Goal: Task Accomplishment & Management: Manage account settings

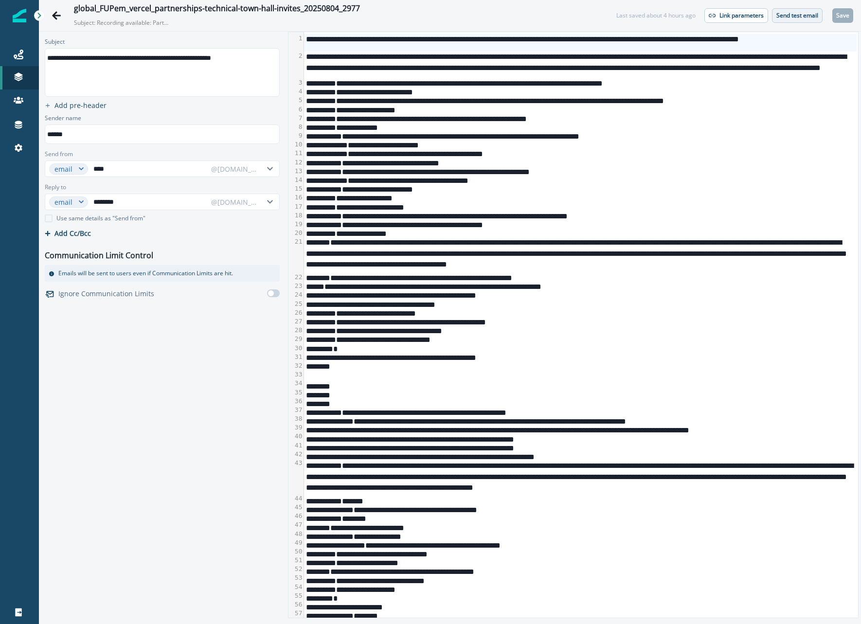
click at [789, 21] on button "Send test email" at bounding box center [797, 15] width 51 height 15
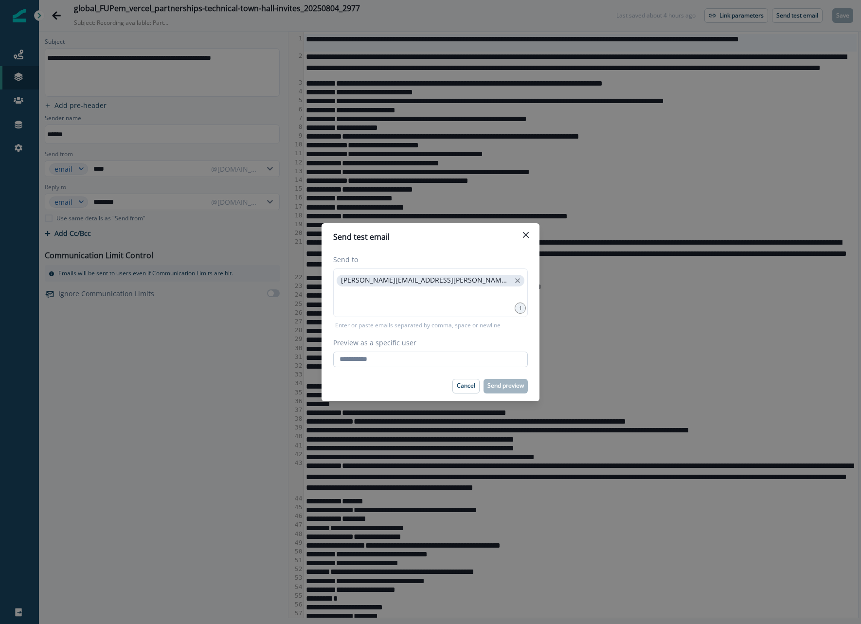
click at [485, 352] on input "Preview as a specific user" at bounding box center [430, 360] width 194 height 16
type input "**********"
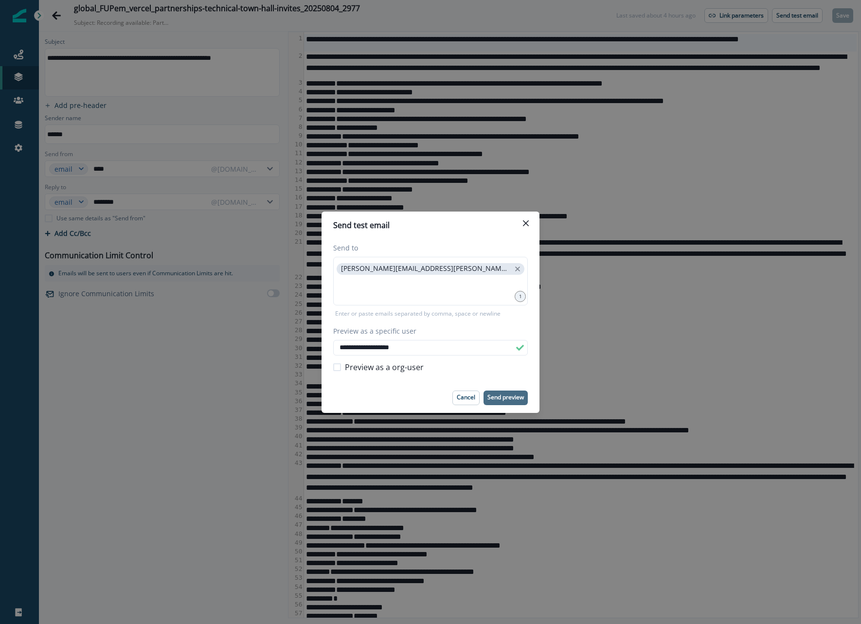
click at [500, 394] on p "Send preview" at bounding box center [505, 397] width 36 height 7
click at [529, 224] on button "Close" at bounding box center [526, 223] width 16 height 16
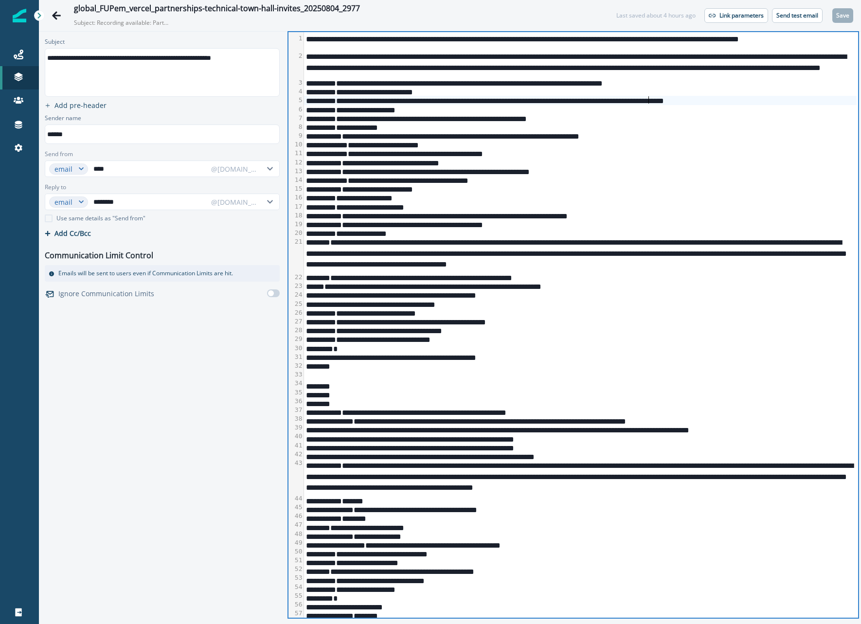
click at [648, 96] on div "**********" at bounding box center [580, 100] width 552 height 9
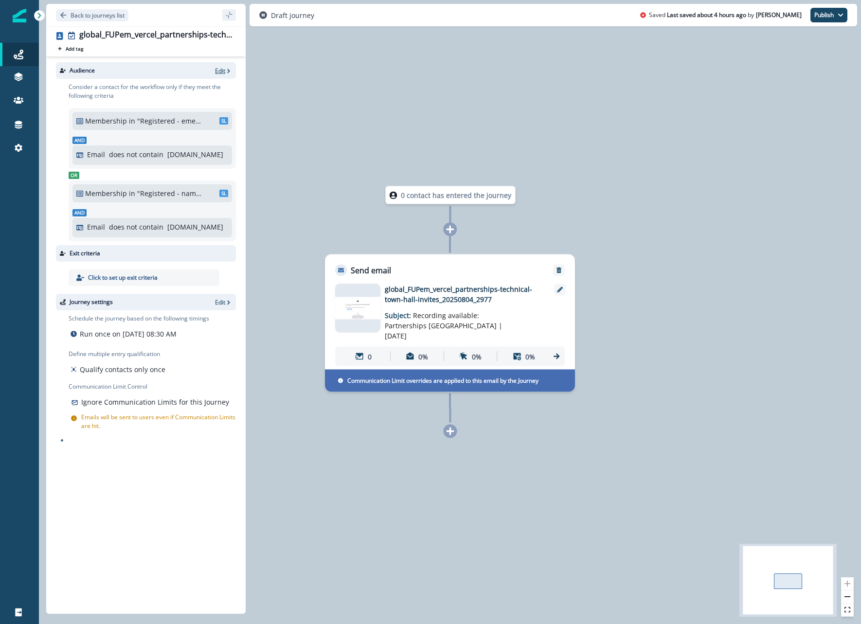
click at [226, 73] on icon "button" at bounding box center [228, 71] width 7 height 7
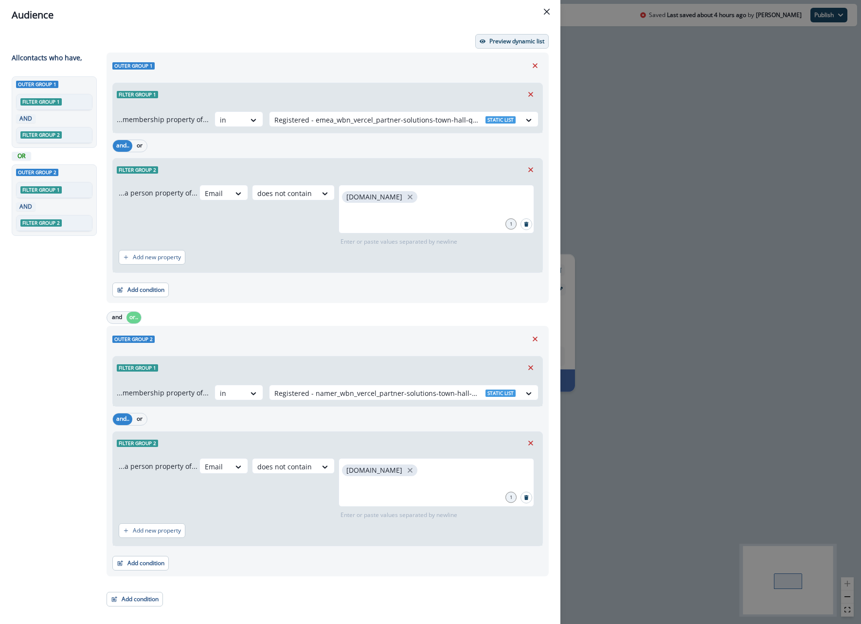
click at [493, 39] on p "Preview dynamic list" at bounding box center [516, 41] width 55 height 7
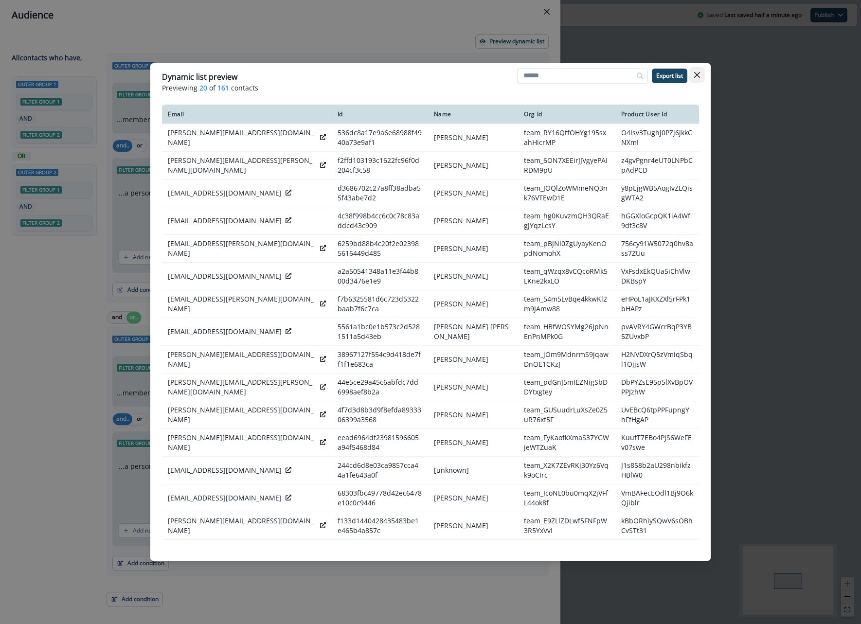
click at [695, 79] on button "Close" at bounding box center [697, 75] width 16 height 16
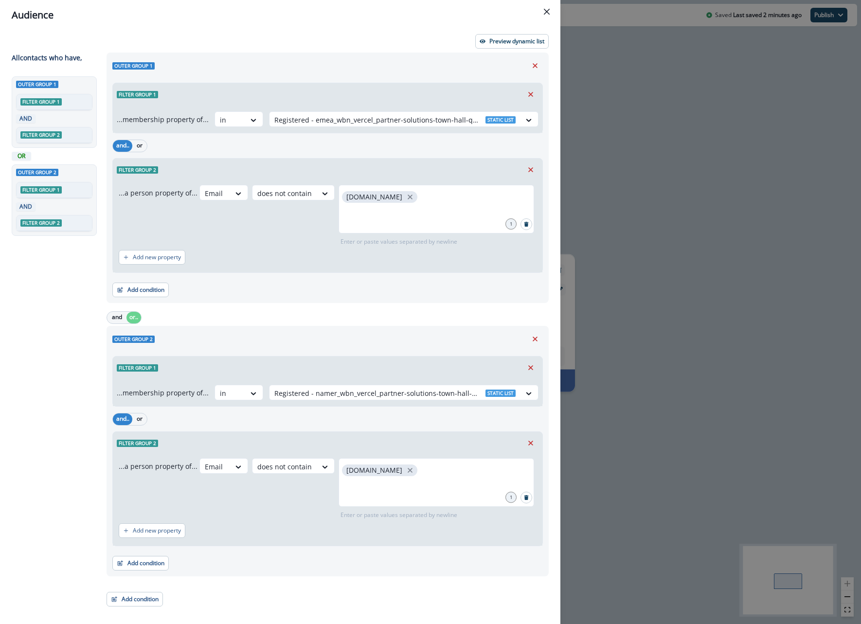
click at [661, 288] on div "Audience Preview dynamic list All contact s who have, Outer group 1 Filter grou…" at bounding box center [430, 312] width 861 height 624
click at [661, 288] on div "0 contact has entered the journey Send email Email asset changed, journey repor…" at bounding box center [450, 312] width 822 height 624
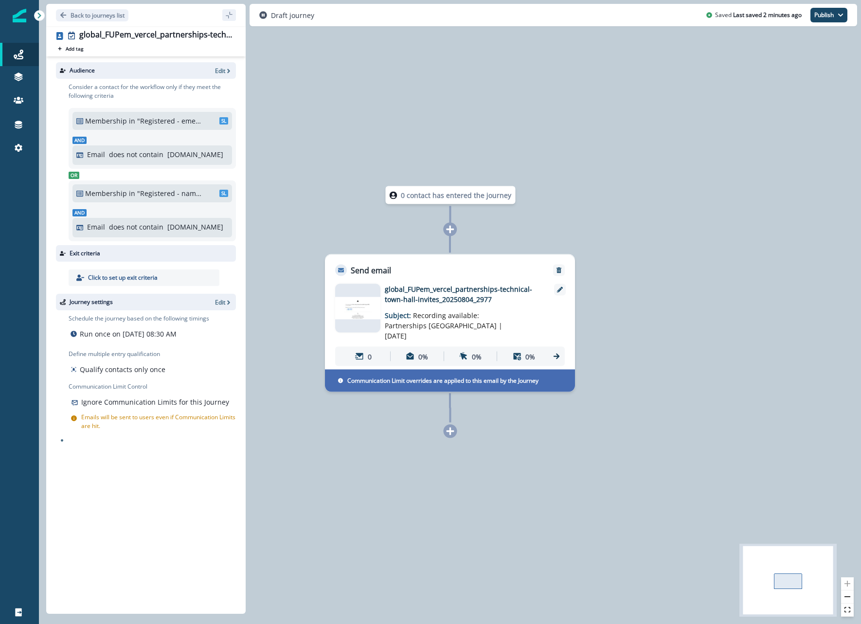
click at [487, 285] on p "global_FUPem_vercel_partnerships-technical-town-hall-invites_20250804_2977" at bounding box center [463, 294] width 156 height 20
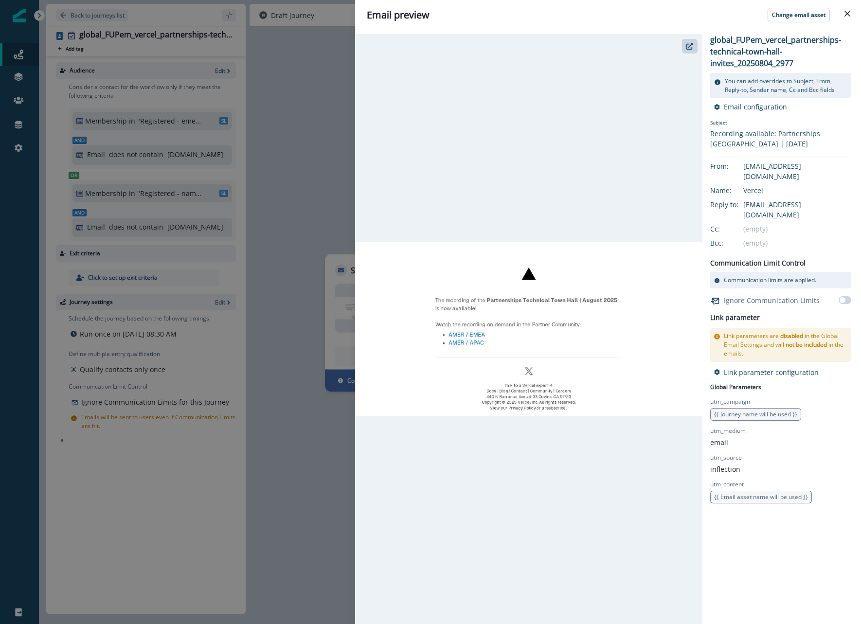
click at [334, 119] on div "Email preview Change email asset global_FUPem_vercel_partnerships-technical-tow…" at bounding box center [430, 312] width 861 height 624
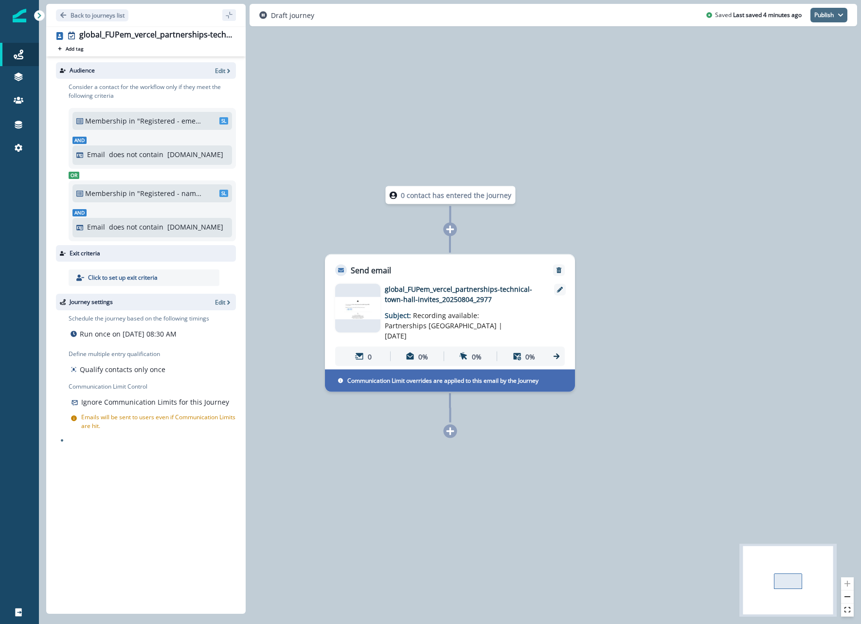
click at [828, 11] on button "Publish" at bounding box center [828, 15] width 37 height 15
click at [792, 46] on button "as active journey" at bounding box center [793, 40] width 108 height 18
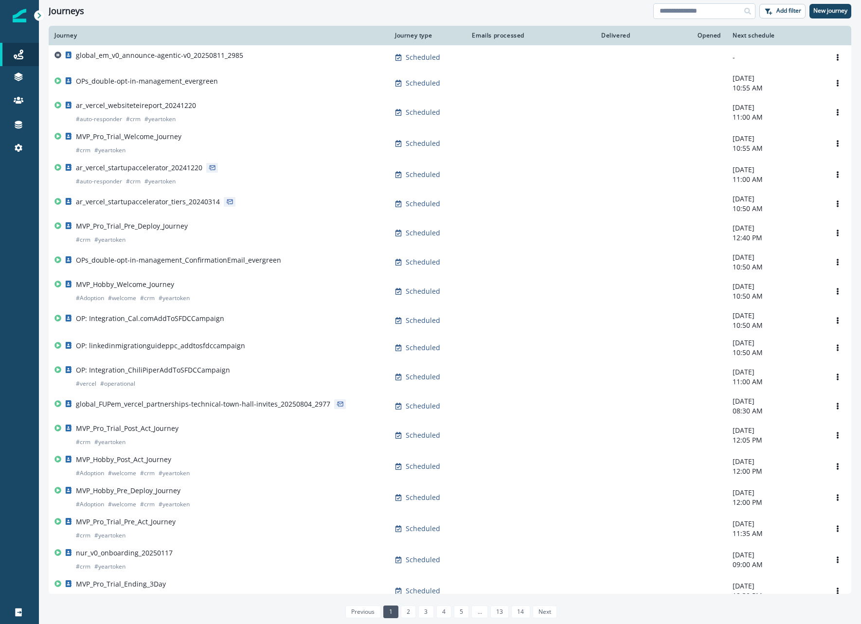
click at [679, 13] on input at bounding box center [704, 11] width 102 height 16
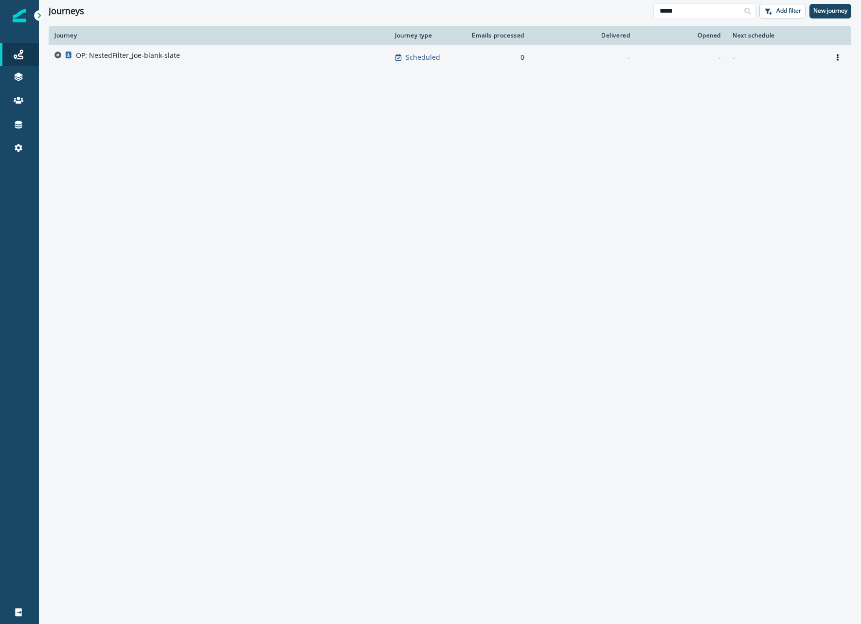
type input "*****"
click at [165, 49] on td "OP: NestedFilter_joe-blank-slate" at bounding box center [219, 57] width 340 height 24
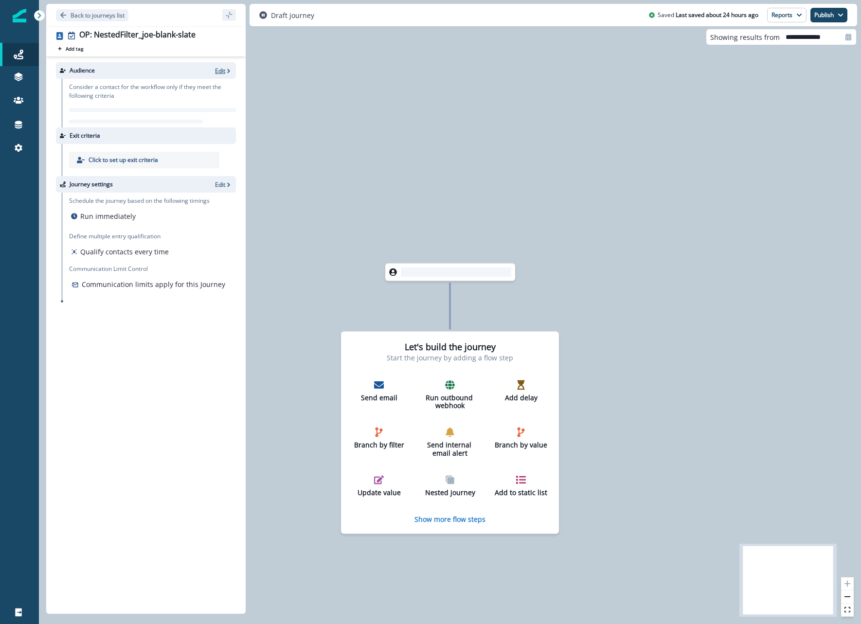
click at [215, 70] on p "Edit" at bounding box center [220, 71] width 10 height 8
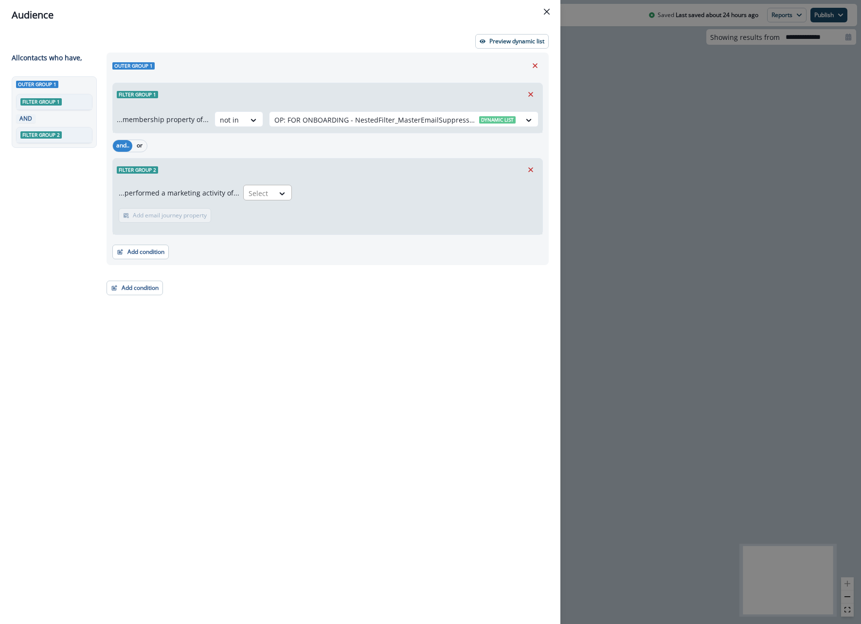
click at [263, 193] on div at bounding box center [258, 193] width 20 height 12
type input "*"
click at [531, 165] on icon "Remove" at bounding box center [530, 169] width 9 height 9
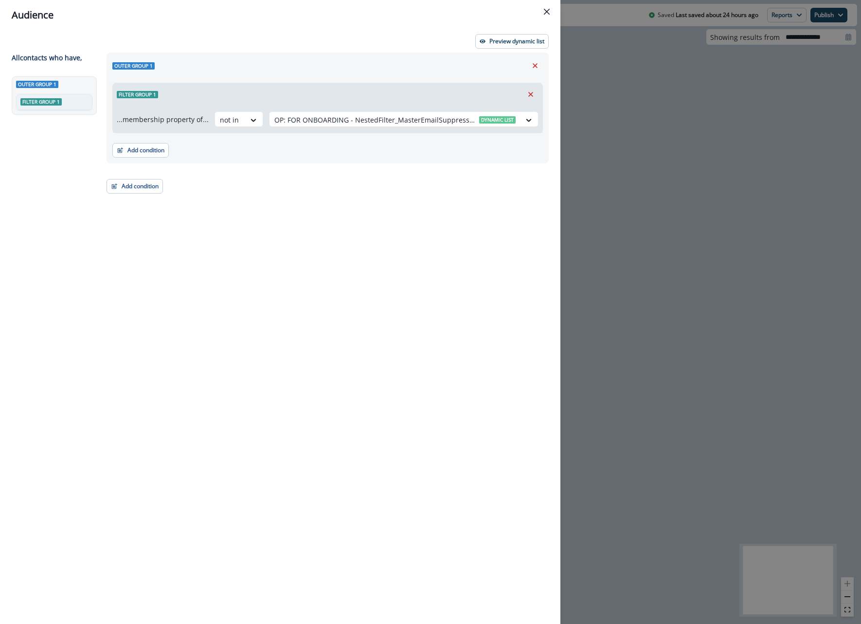
click at [140, 142] on div "Add condition Contact properties A person property Performed a product event Pe…" at bounding box center [327, 145] width 430 height 24
click at [145, 149] on button "Add condition" at bounding box center [140, 150] width 56 height 15
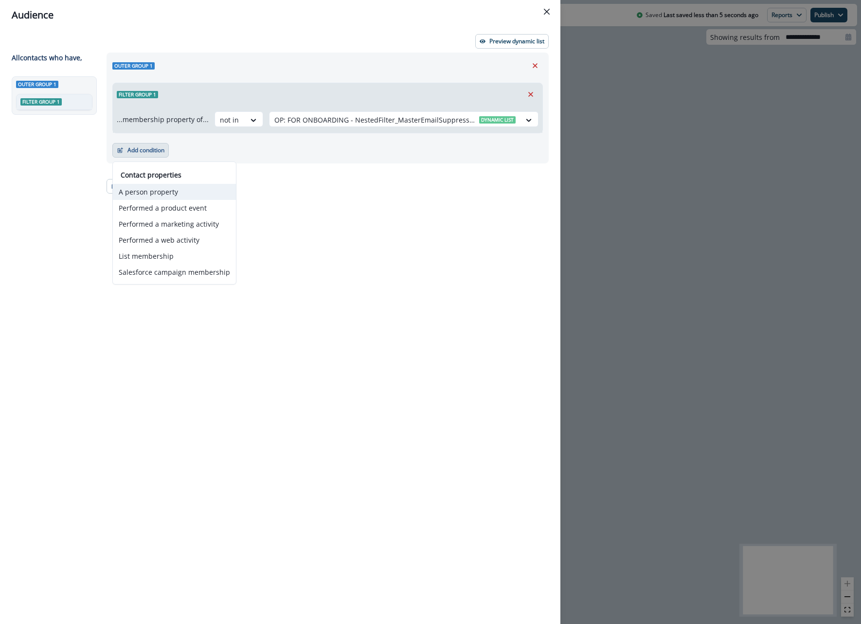
click at [181, 188] on button "A person property" at bounding box center [174, 192] width 123 height 16
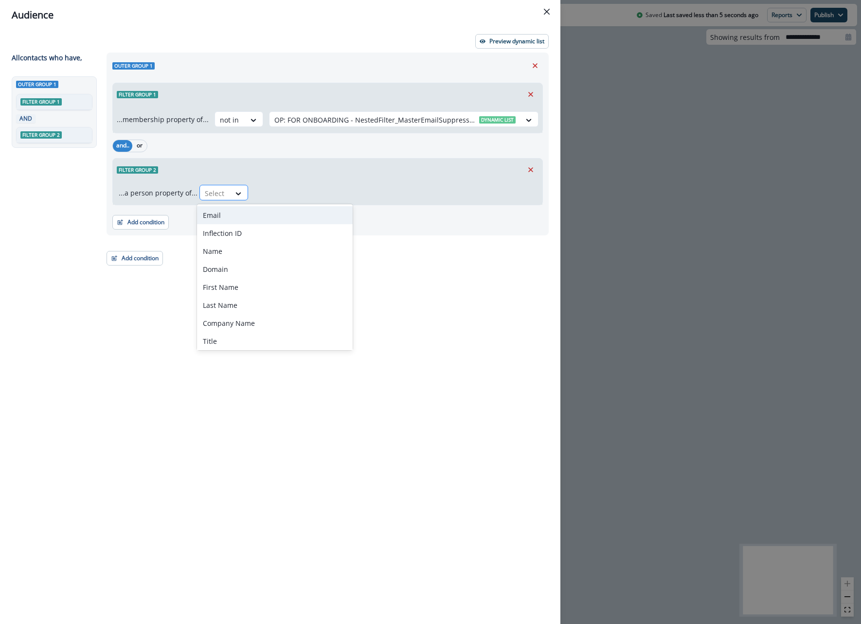
click at [227, 188] on div "Select" at bounding box center [215, 193] width 30 height 16
type input "**"
click at [228, 246] on div "account.Plan v0 (Highest)" at bounding box center [243, 251] width 93 height 18
click at [325, 188] on div at bounding box center [328, 193] width 20 height 12
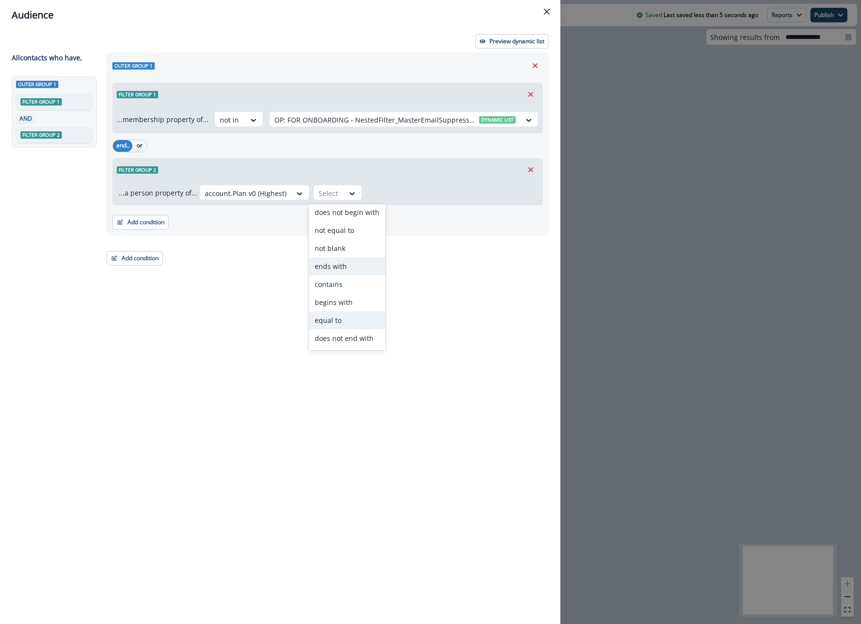
scroll to position [21, 0]
click at [335, 248] on div "not blank" at bounding box center [347, 248] width 76 height 18
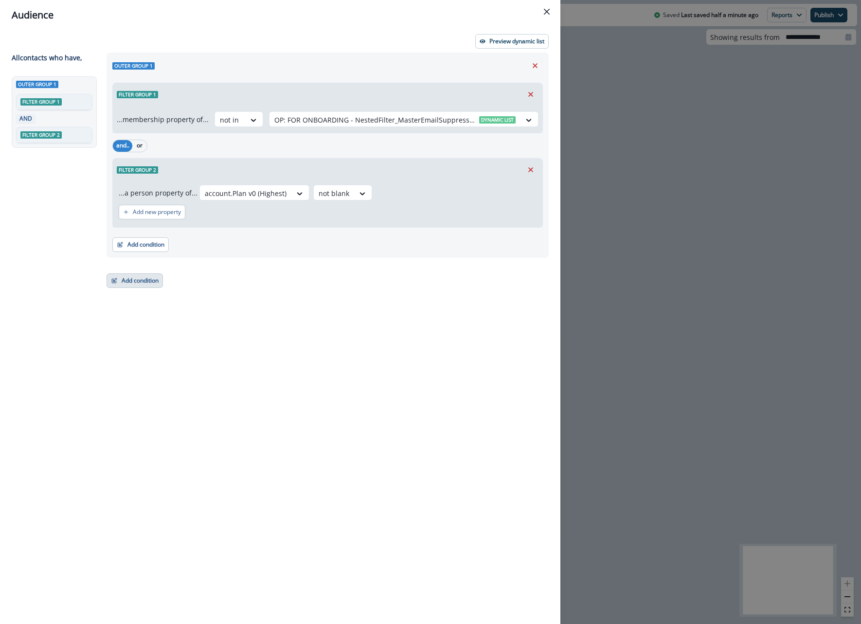
click at [137, 277] on button "Add condition" at bounding box center [134, 280] width 56 height 15
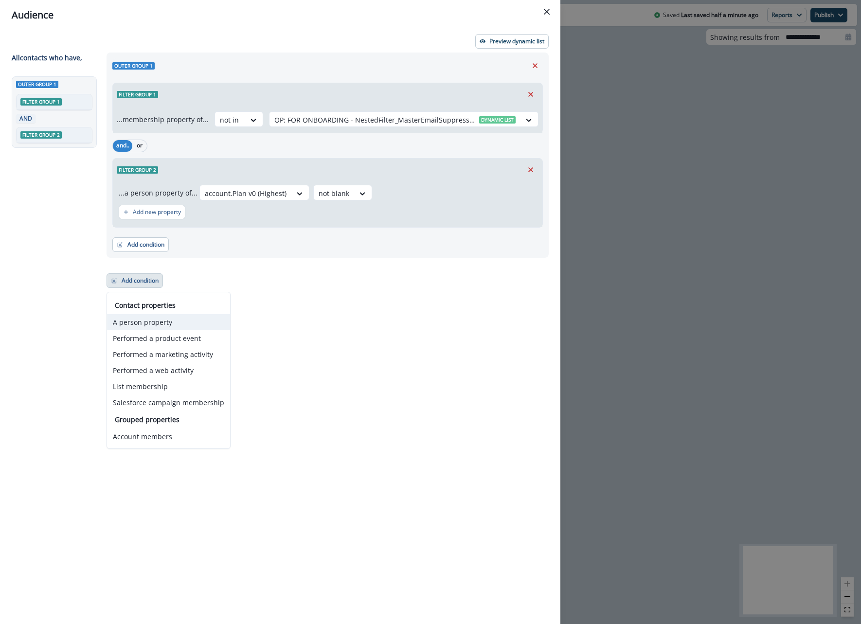
click at [148, 320] on button "A person property" at bounding box center [168, 322] width 123 height 16
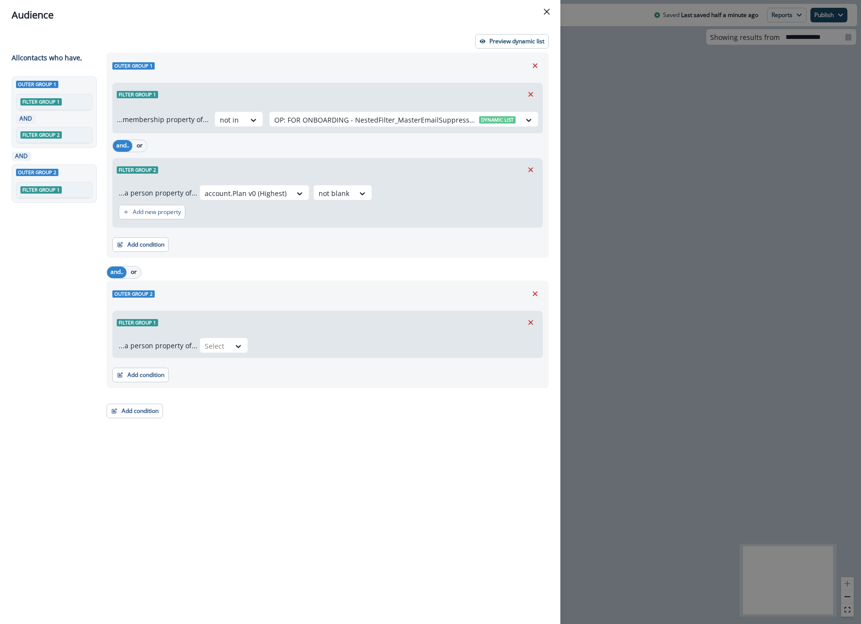
click at [217, 354] on div "...a person property of... Select" at bounding box center [327, 346] width 429 height 24
click at [217, 353] on div "Select" at bounding box center [215, 346] width 30 height 16
type input "**"
click at [238, 369] on div "v0 First Date" at bounding box center [243, 368] width 93 height 18
click at [302, 346] on div at bounding box center [310, 346] width 17 height 10
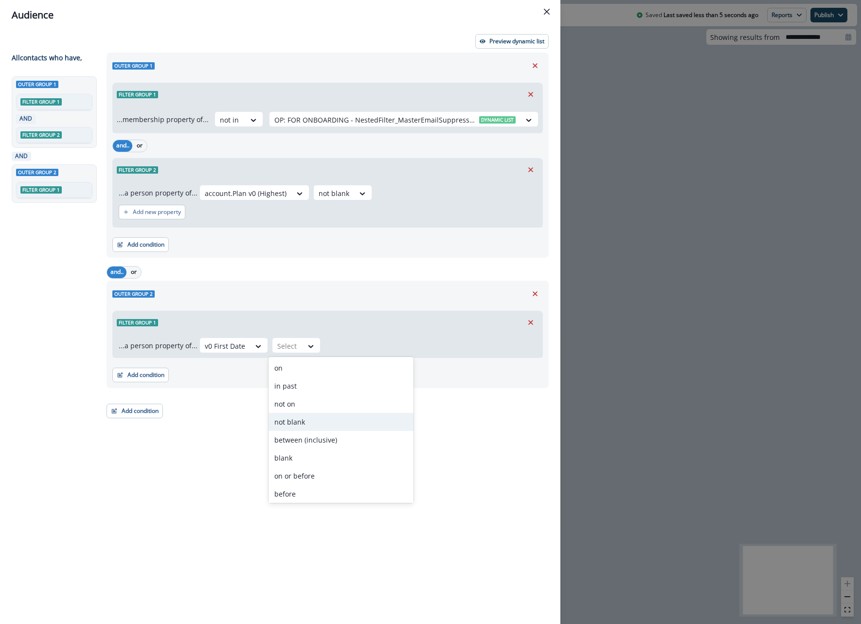
click at [306, 422] on div "not blank" at bounding box center [340, 422] width 145 height 18
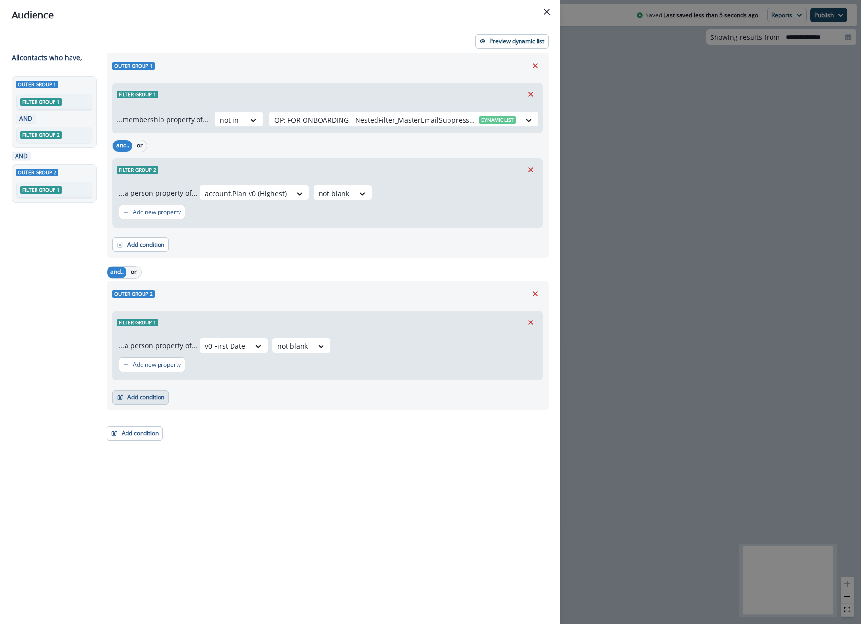
click at [157, 394] on button "Add condition" at bounding box center [140, 397] width 56 height 15
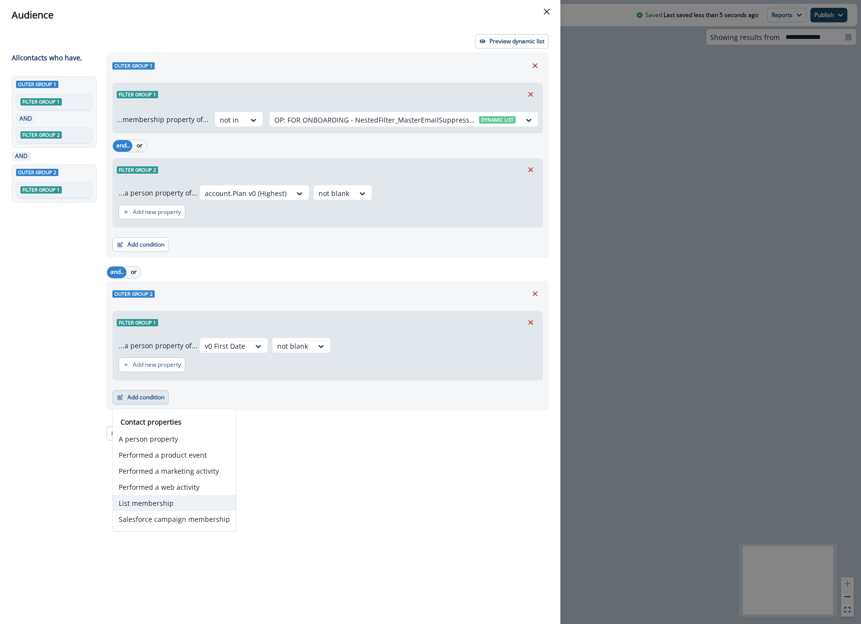
drag, startPoint x: 147, startPoint y: 511, endPoint x: 152, endPoint y: 505, distance: 7.7
click at [152, 505] on div "Contact properties A person property Performed a product event Performed a mark…" at bounding box center [174, 472] width 123 height 110
click at [152, 505] on button "List membership" at bounding box center [174, 503] width 123 height 16
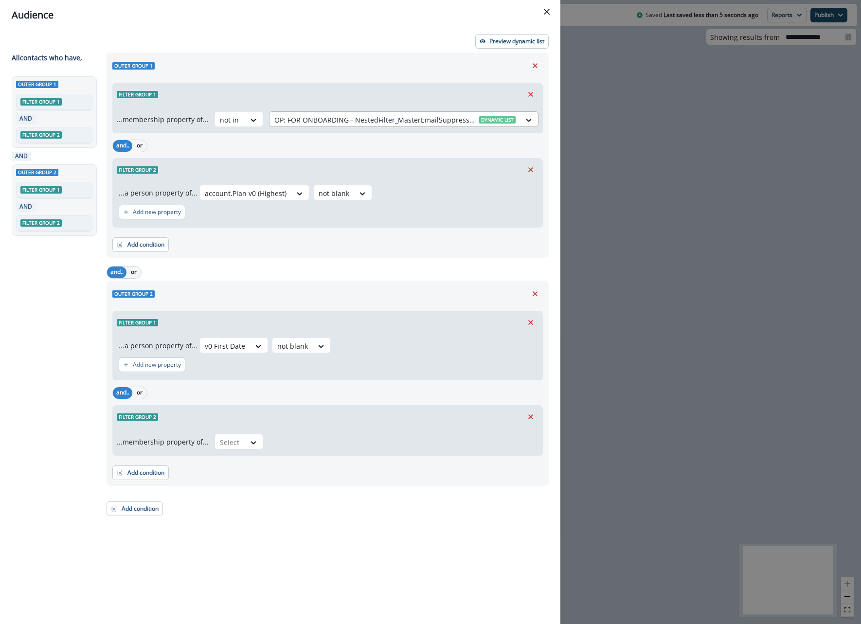
click at [387, 120] on div at bounding box center [394, 120] width 241 height 12
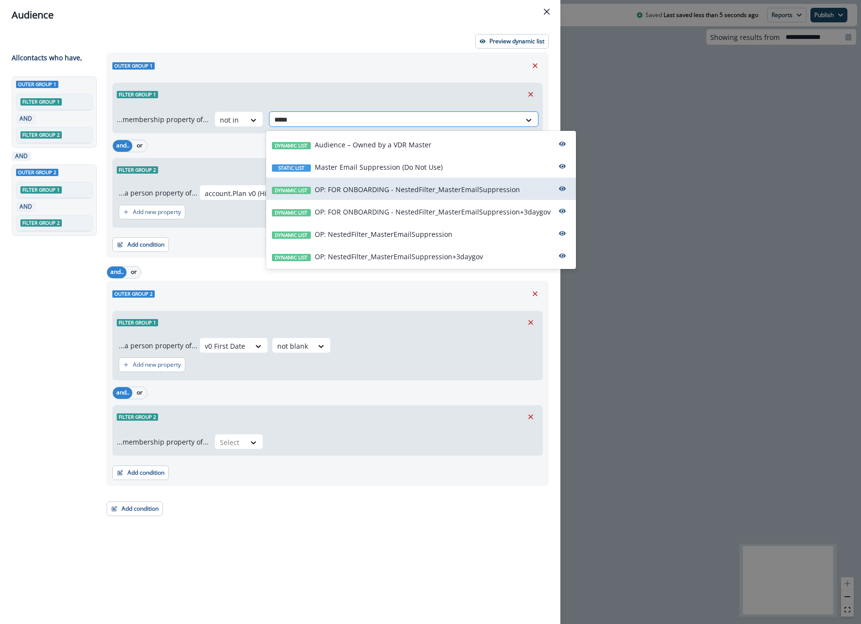
type input "******"
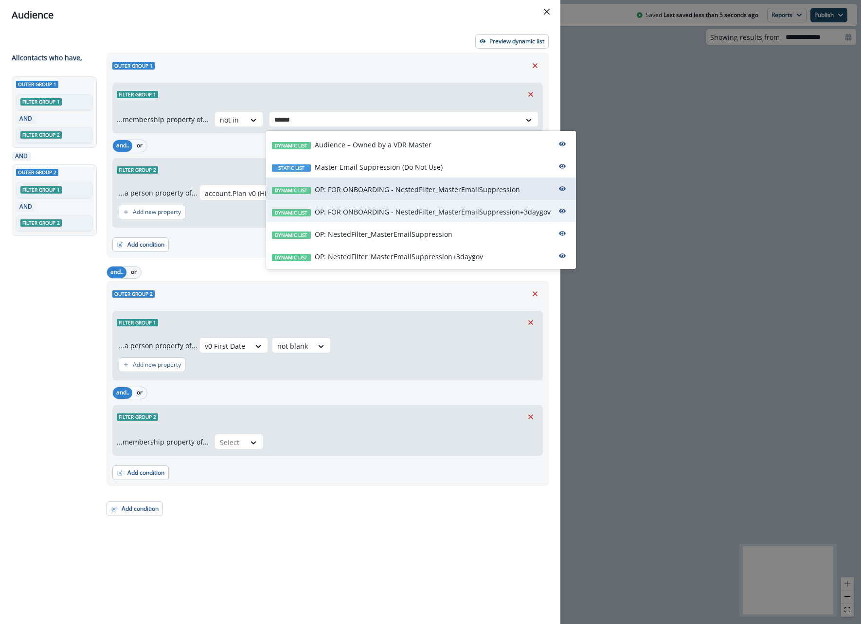
click at [411, 211] on p "OP: FOR ONBOARDING - NestedFilter_MasterEmailSuppression+3daygov" at bounding box center [433, 212] width 236 height 10
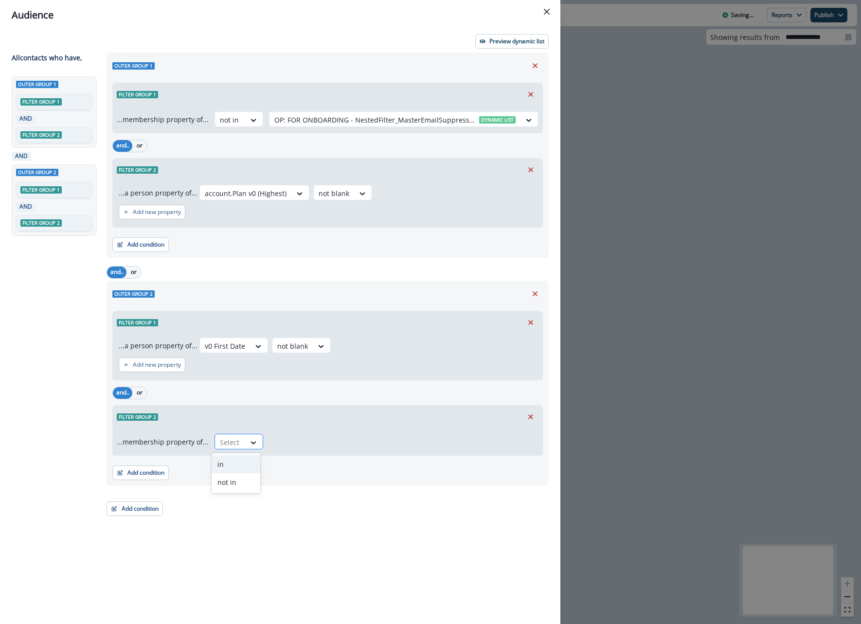
click at [224, 445] on div at bounding box center [230, 442] width 20 height 12
click at [232, 481] on div "not in" at bounding box center [235, 482] width 49 height 18
click at [290, 442] on div at bounding box center [394, 442] width 241 height 12
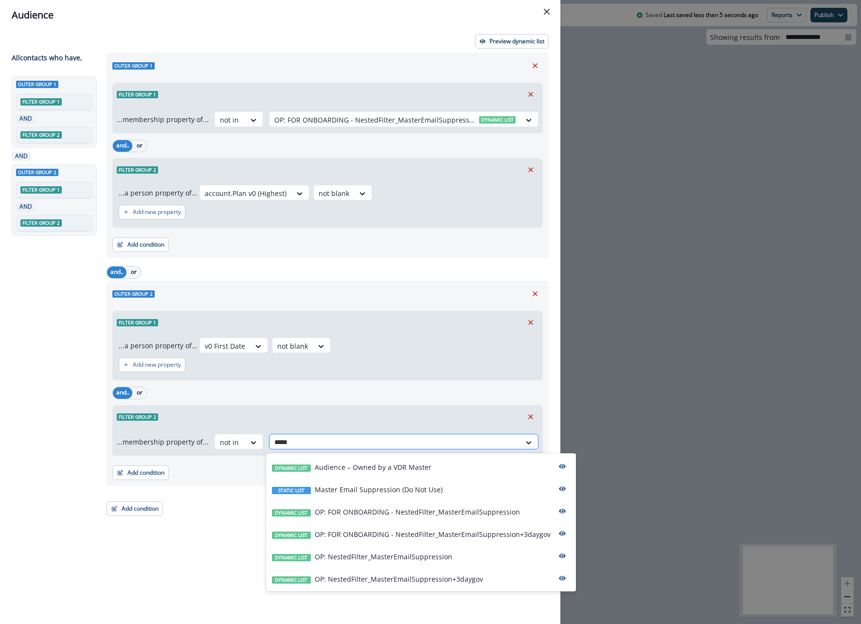
type input "******"
click at [364, 535] on p "OP: FOR ONBOARDING - NestedFilter_MasterEmailSuppression+3daygov" at bounding box center [433, 534] width 236 height 10
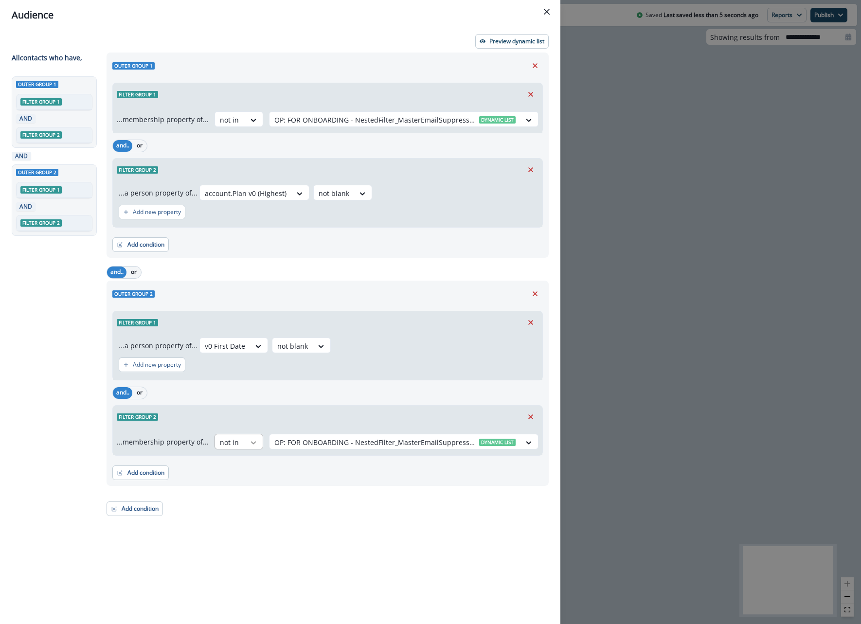
click at [245, 440] on div at bounding box center [253, 443] width 17 height 10
click at [240, 461] on div "in" at bounding box center [235, 464] width 49 height 18
click at [253, 121] on icon at bounding box center [253, 120] width 9 height 10
click at [246, 141] on div "in" at bounding box center [235, 142] width 49 height 18
click at [527, 96] on icon "Remove" at bounding box center [530, 94] width 9 height 9
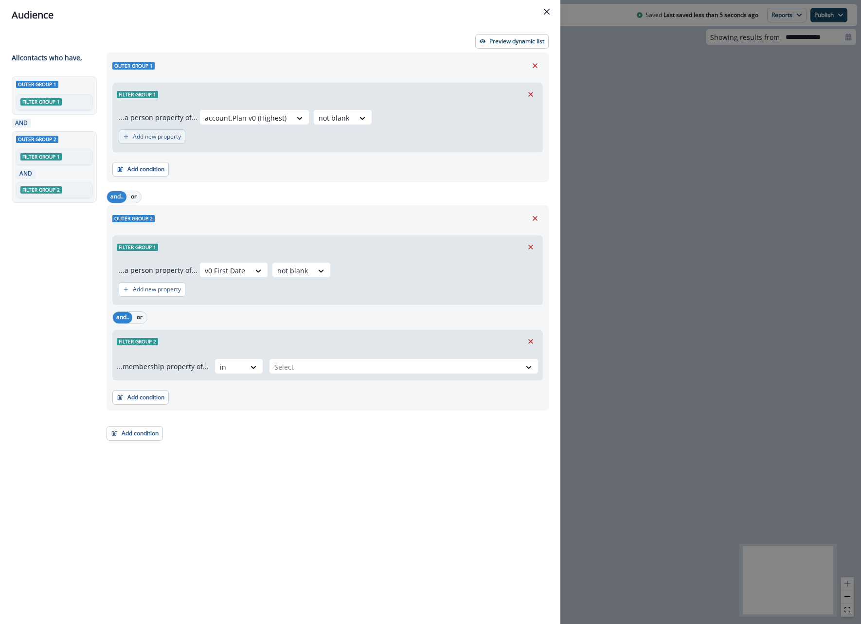
click at [154, 139] on p "Add new property" at bounding box center [157, 136] width 48 height 7
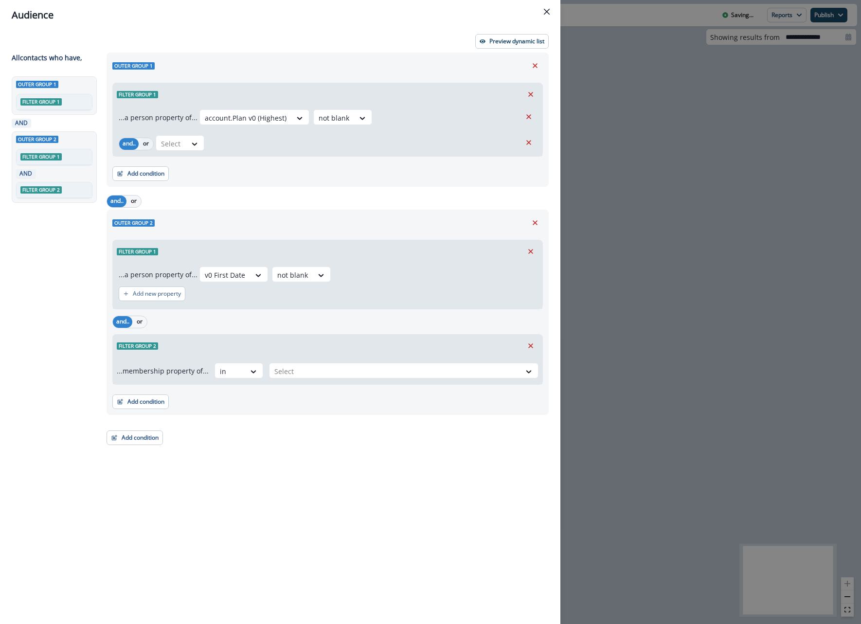
click at [147, 143] on button "or" at bounding box center [146, 144] width 15 height 12
click at [172, 143] on div at bounding box center [171, 144] width 20 height 12
type input "*"
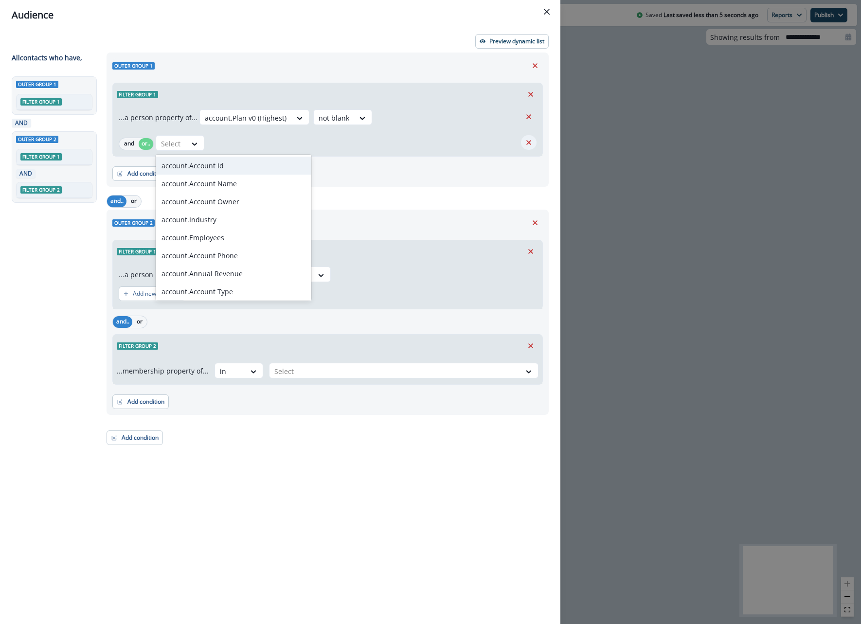
click at [531, 141] on icon "Remove" at bounding box center [528, 142] width 9 height 9
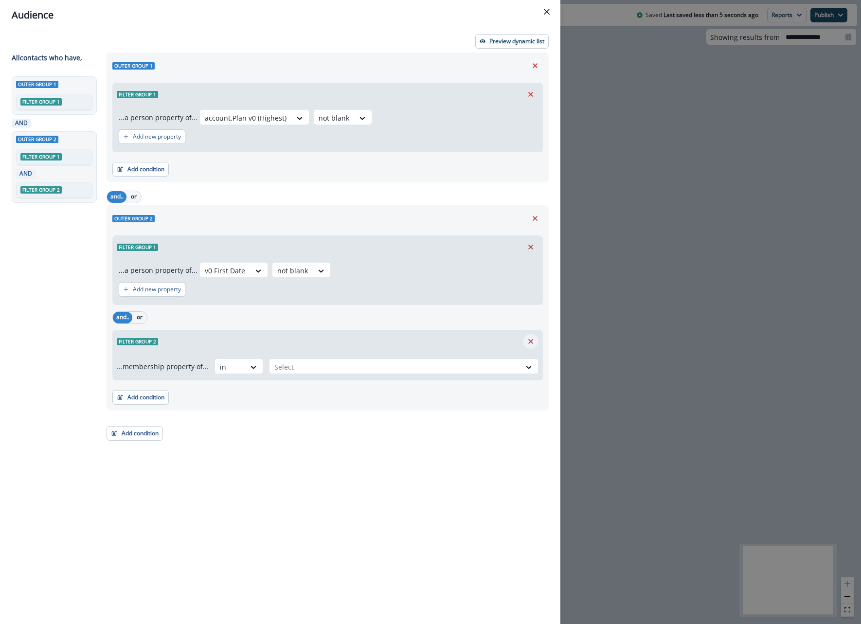
click at [531, 342] on icon "Remove" at bounding box center [530, 341] width 5 height 5
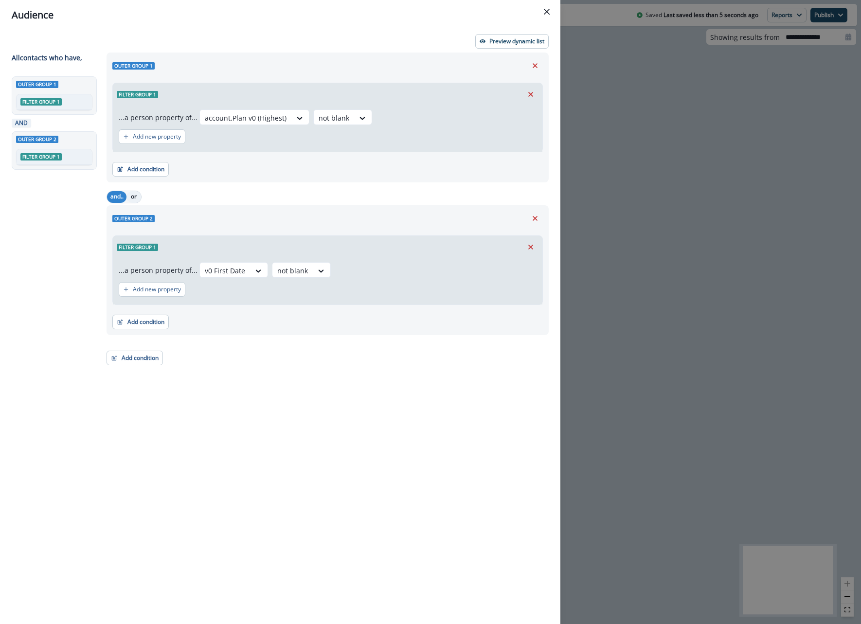
click at [132, 198] on button "or" at bounding box center [133, 197] width 15 height 12
click at [148, 164] on button "Add condition" at bounding box center [140, 169] width 56 height 15
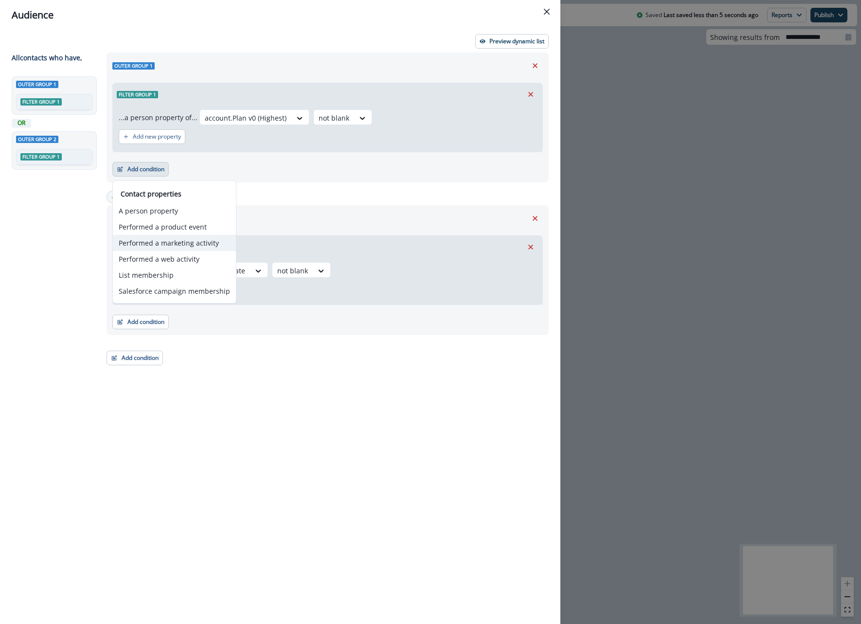
click at [169, 239] on button "Performed a marketing activity" at bounding box center [174, 243] width 123 height 16
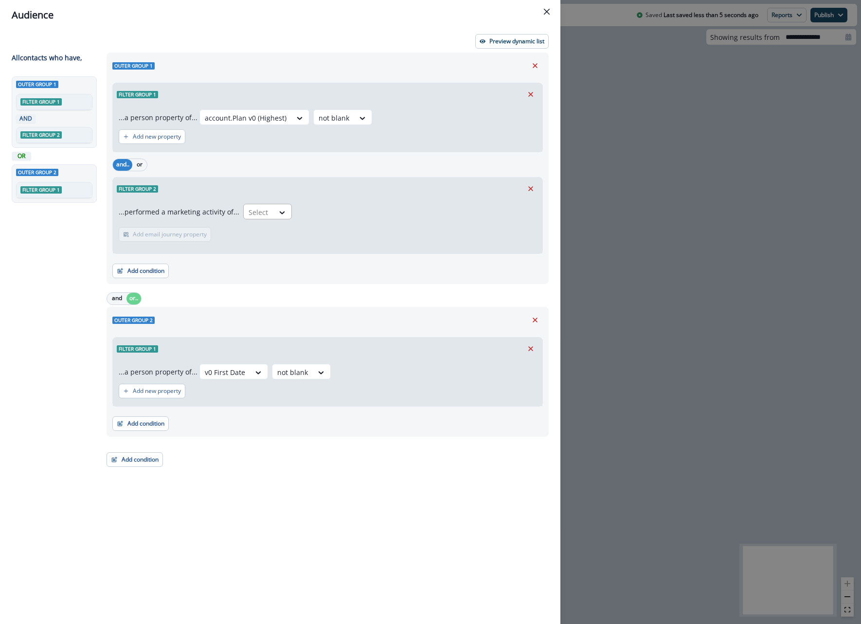
click at [270, 218] on div "Select" at bounding box center [267, 212] width 49 height 16
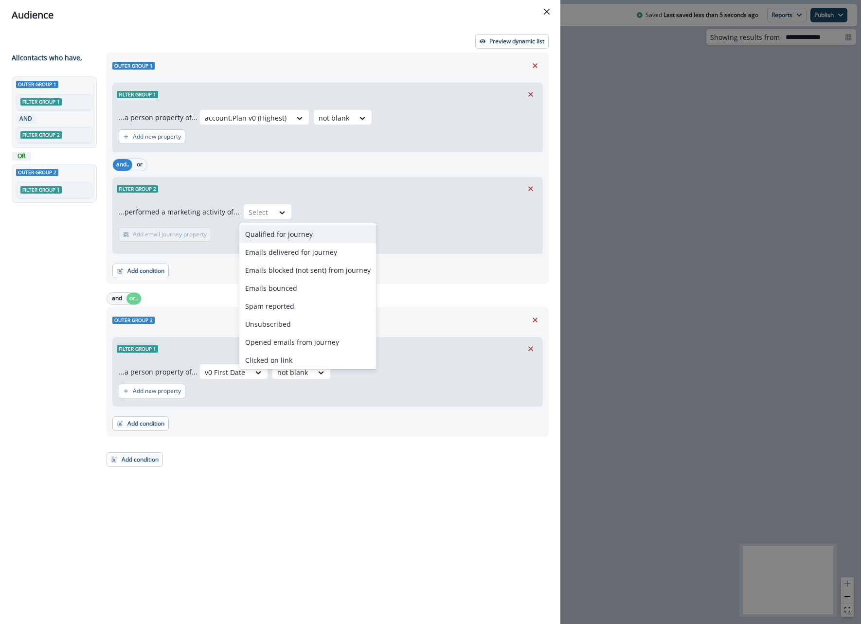
click at [271, 229] on div "Qualified for journey" at bounding box center [307, 234] width 137 height 18
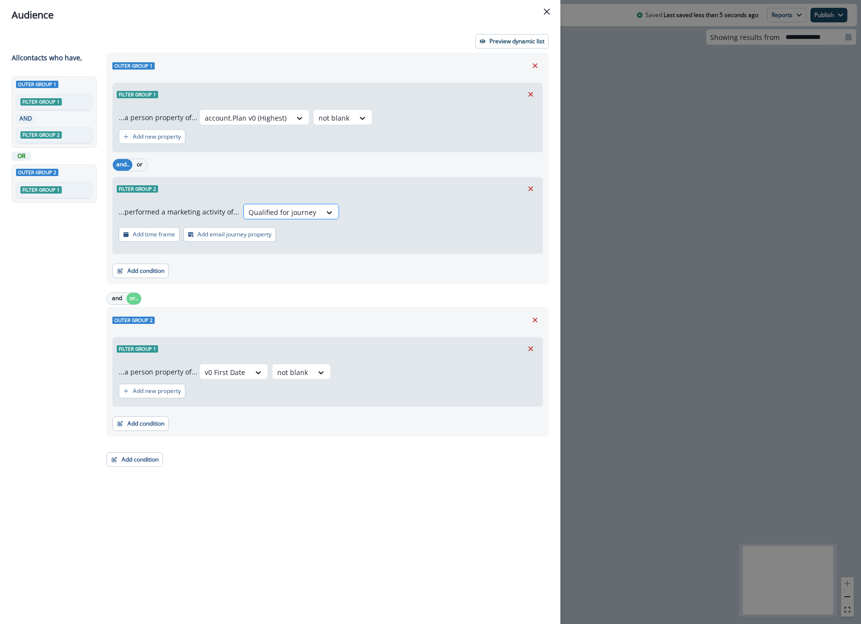
click at [271, 210] on div at bounding box center [282, 212] width 68 height 12
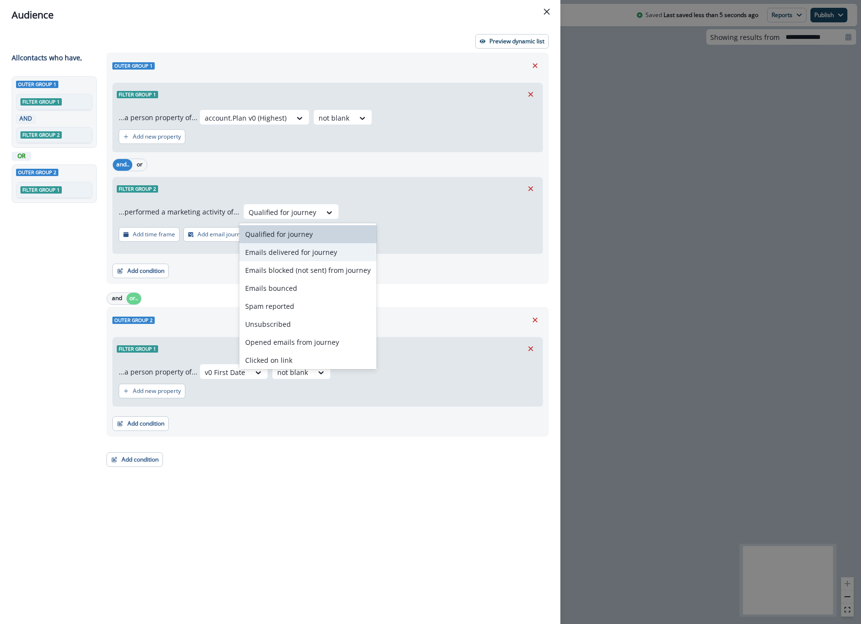
click at [276, 245] on div "Emails delivered for journey" at bounding box center [307, 252] width 137 height 18
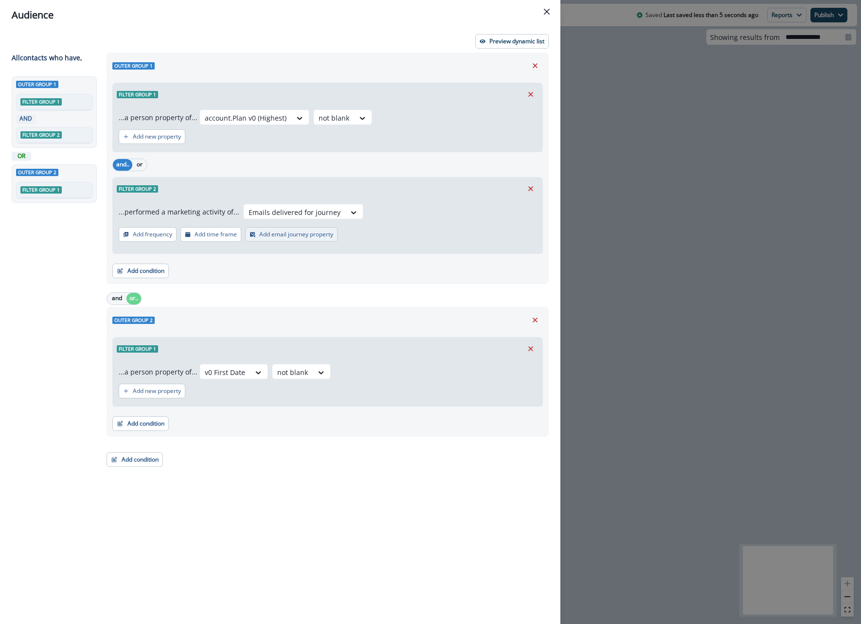
click at [302, 233] on p "Add email journey property" at bounding box center [296, 234] width 74 height 7
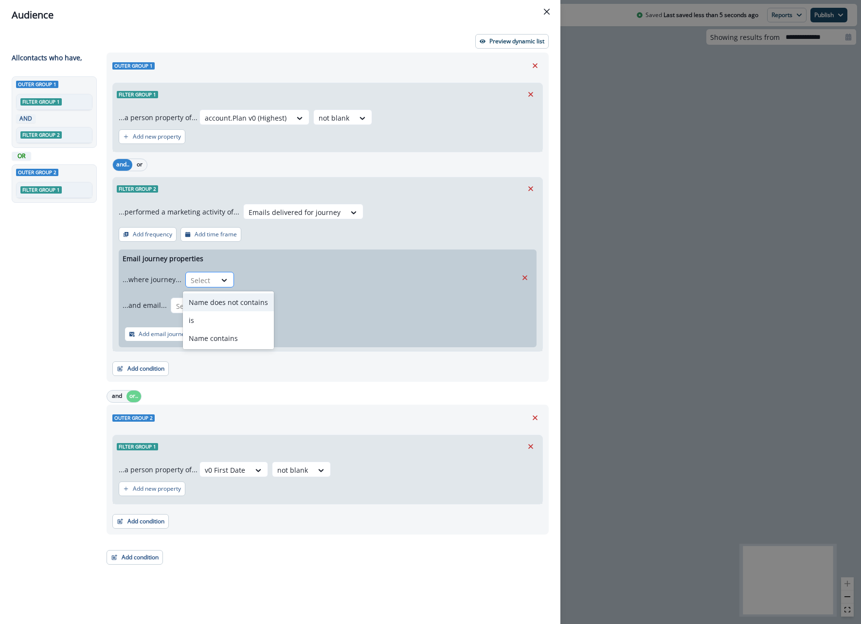
click at [216, 273] on div at bounding box center [225, 280] width 18 height 16
click at [225, 333] on div "Name contains" at bounding box center [228, 338] width 91 height 18
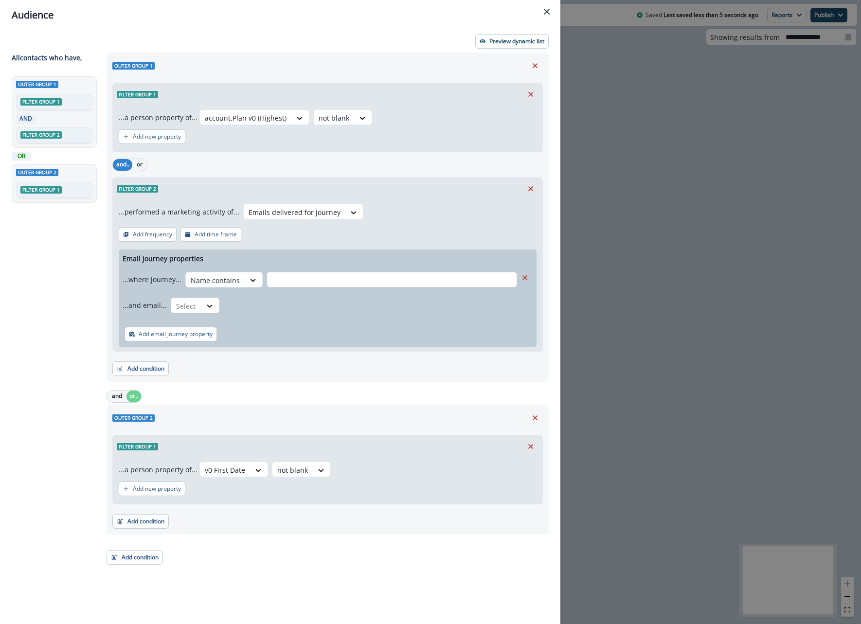
click at [281, 283] on input "text" at bounding box center [391, 280] width 250 height 16
type input "*******"
click at [248, 285] on icon at bounding box center [252, 280] width 9 height 10
click at [203, 350] on div "is" at bounding box center [213, 346] width 91 height 18
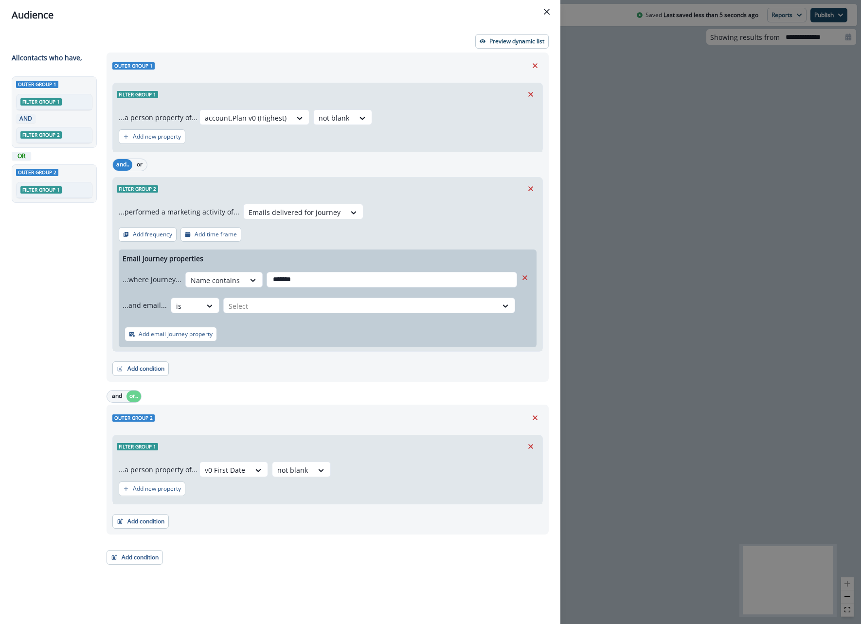
click at [307, 315] on div "...and email... option is, selected. is Select" at bounding box center [320, 305] width 394 height 24
click at [309, 307] on div at bounding box center [361, 306] width 264 height 12
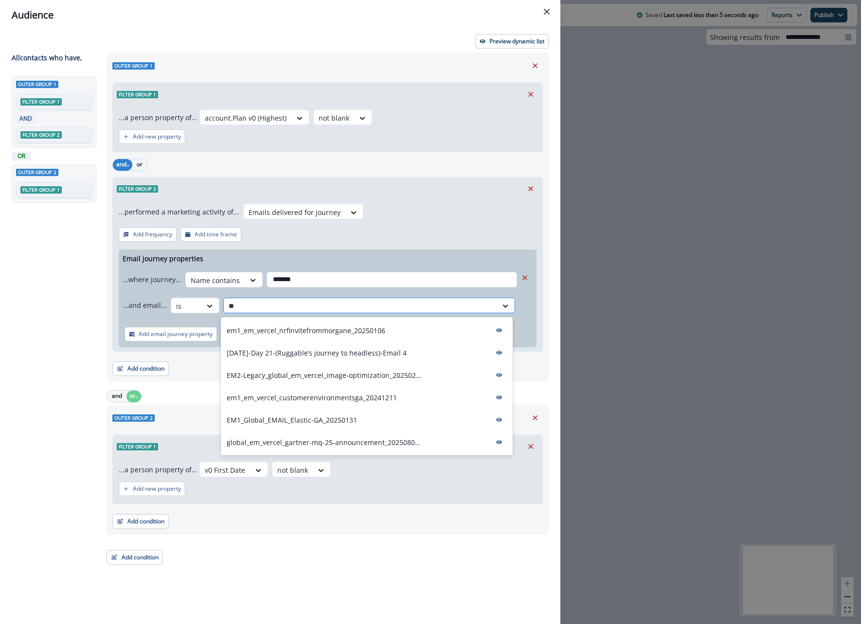
type input "***"
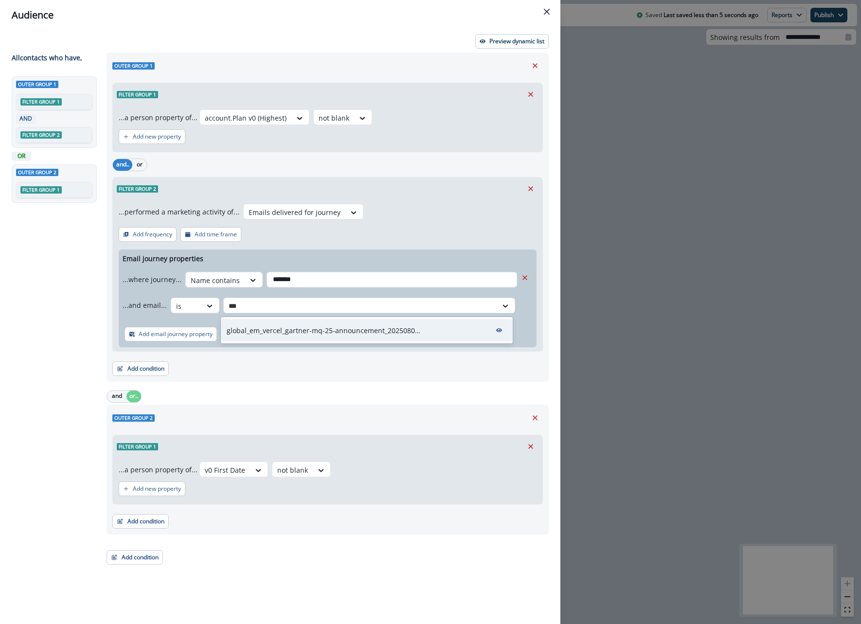
click at [296, 329] on p "global_em_vercel_gartner-mq-25-announcement_20250807_2961" at bounding box center [324, 330] width 194 height 10
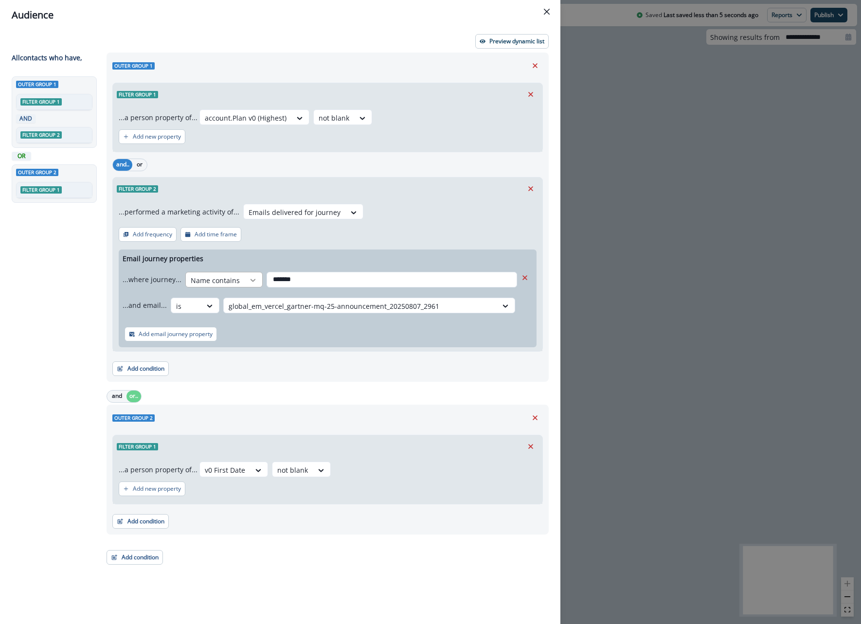
click at [248, 280] on icon at bounding box center [252, 280] width 9 height 10
click at [248, 281] on icon at bounding box center [252, 280] width 9 height 10
click at [260, 354] on div "Add condition Contact properties A person property Performed a product event Pe…" at bounding box center [327, 364] width 430 height 24
click at [155, 520] on button "Add condition" at bounding box center [140, 521] width 56 height 15
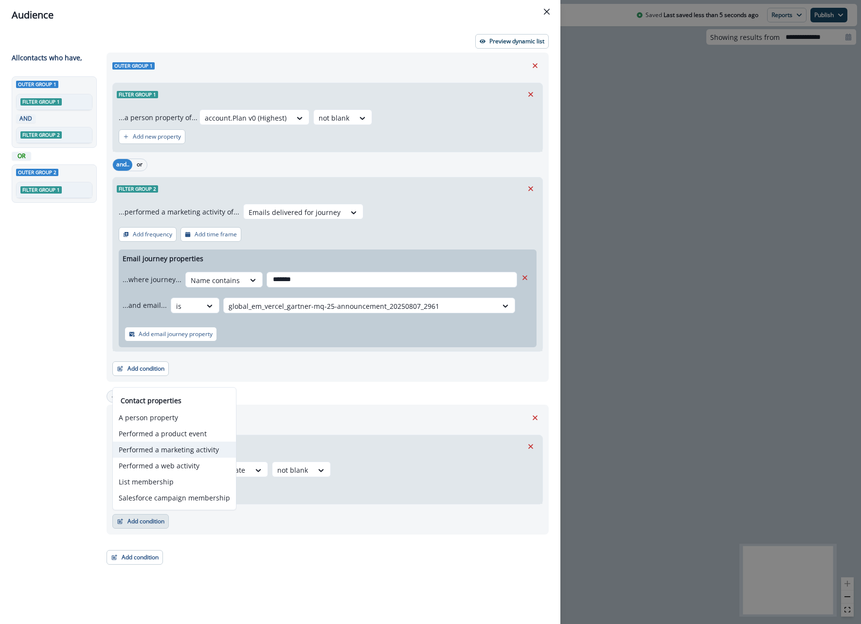
click at [158, 452] on button "Performed a marketing activity" at bounding box center [174, 449] width 123 height 16
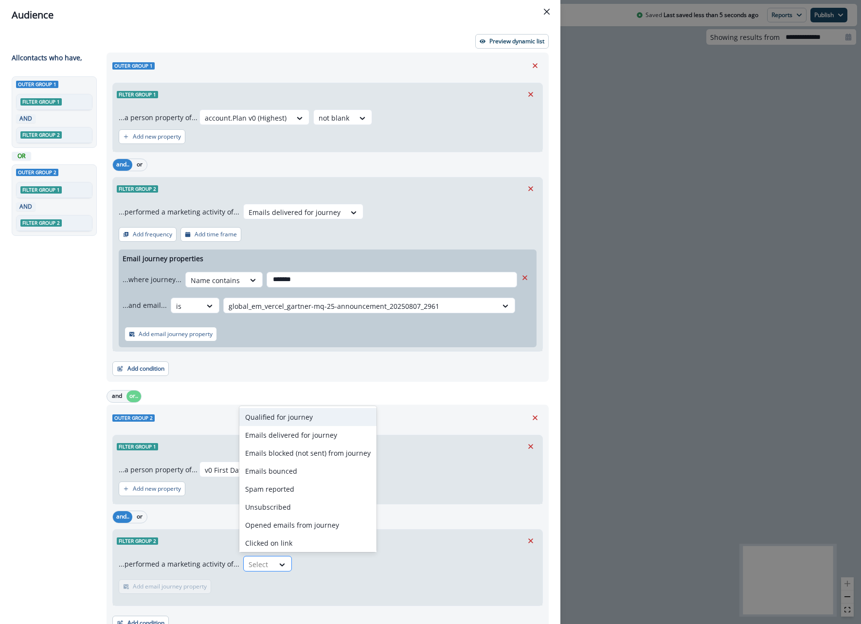
click at [259, 557] on div "Select" at bounding box center [259, 564] width 30 height 16
click at [282, 433] on div "Emails delivered for journey" at bounding box center [307, 435] width 137 height 18
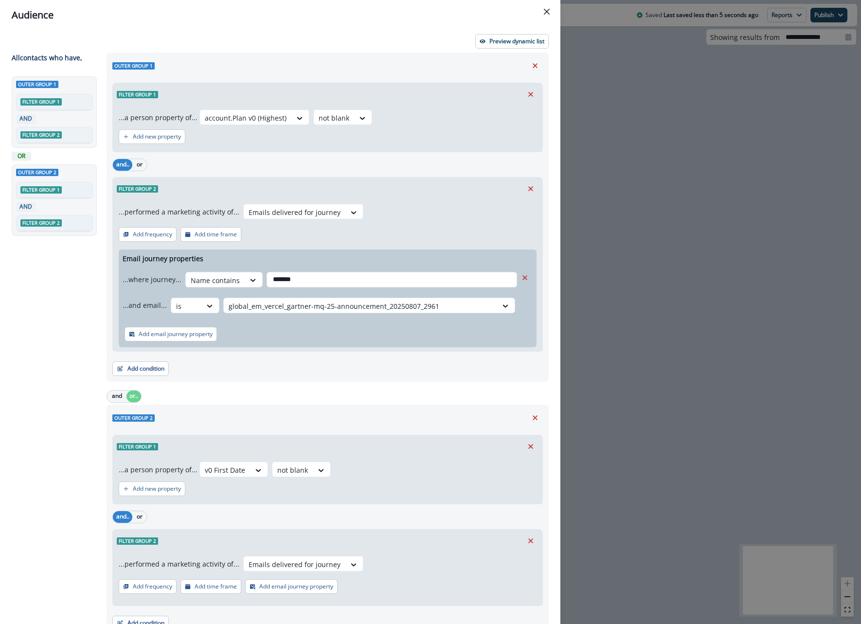
scroll to position [46, 0]
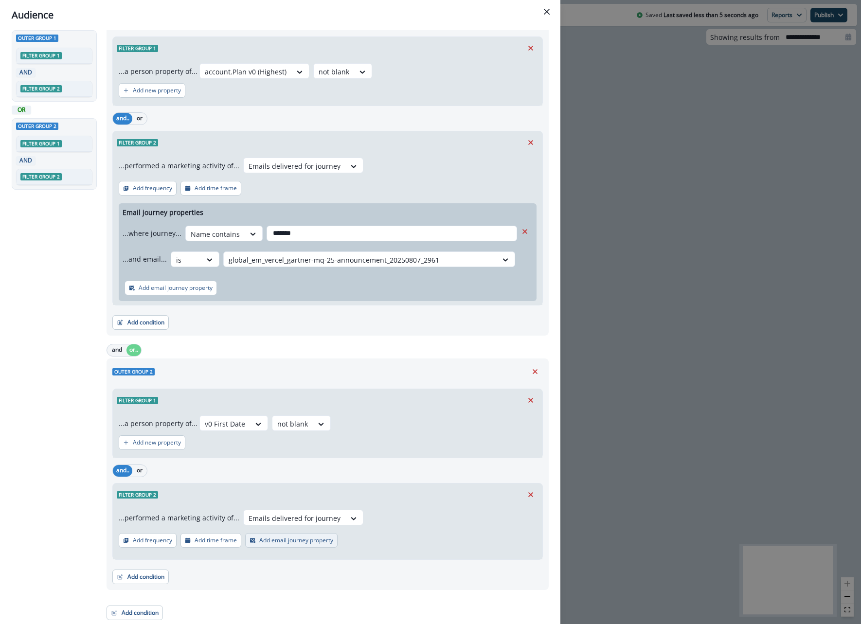
drag, startPoint x: 151, startPoint y: 538, endPoint x: 286, endPoint y: 538, distance: 135.2
click at [286, 538] on div "Add frequency Add time frame Add email journey property" at bounding box center [228, 542] width 219 height 18
click at [286, 538] on p "Add email journey property" at bounding box center [296, 540] width 74 height 7
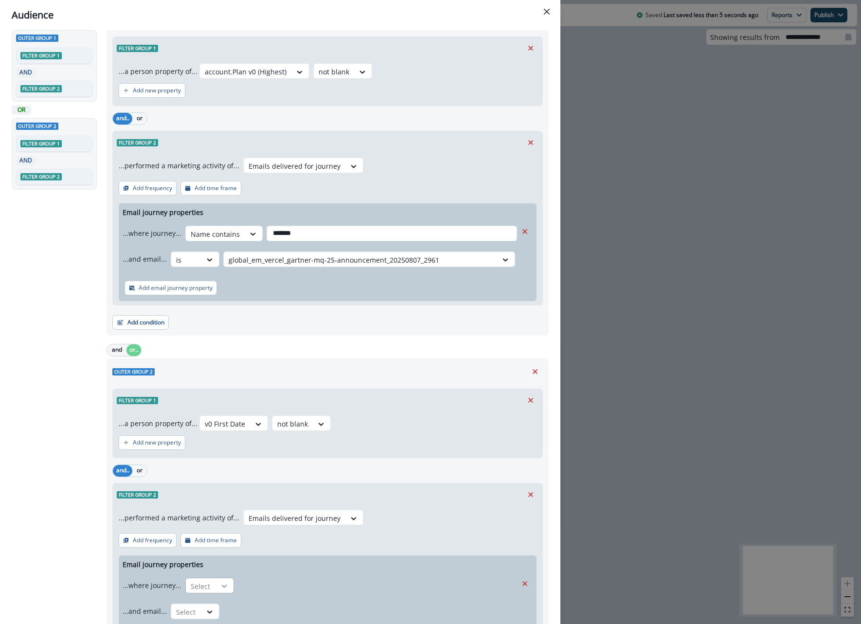
click at [220, 586] on icon at bounding box center [224, 586] width 9 height 10
click at [230, 560] on div "Name contains" at bounding box center [228, 563] width 91 height 18
click at [285, 589] on input "text" at bounding box center [391, 586] width 250 height 16
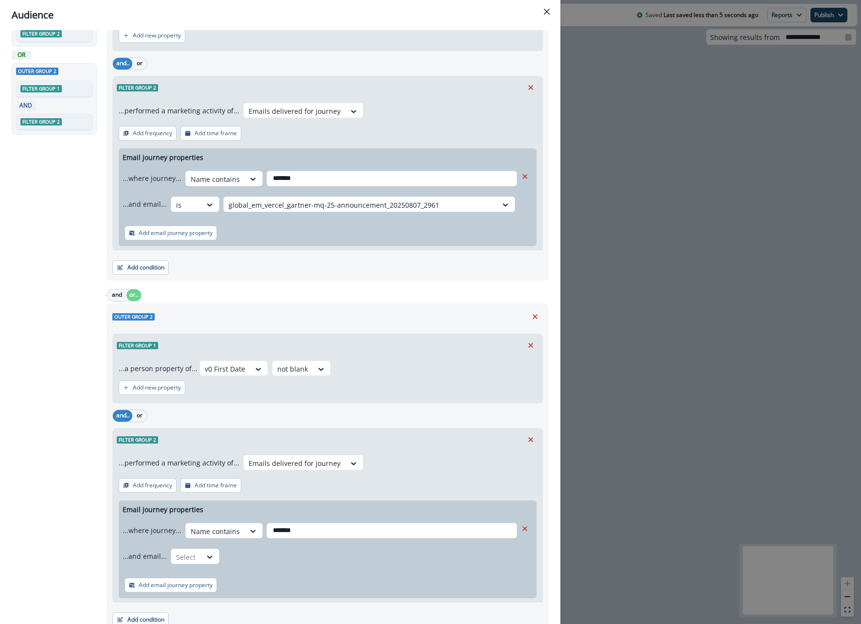
scroll to position [105, 0]
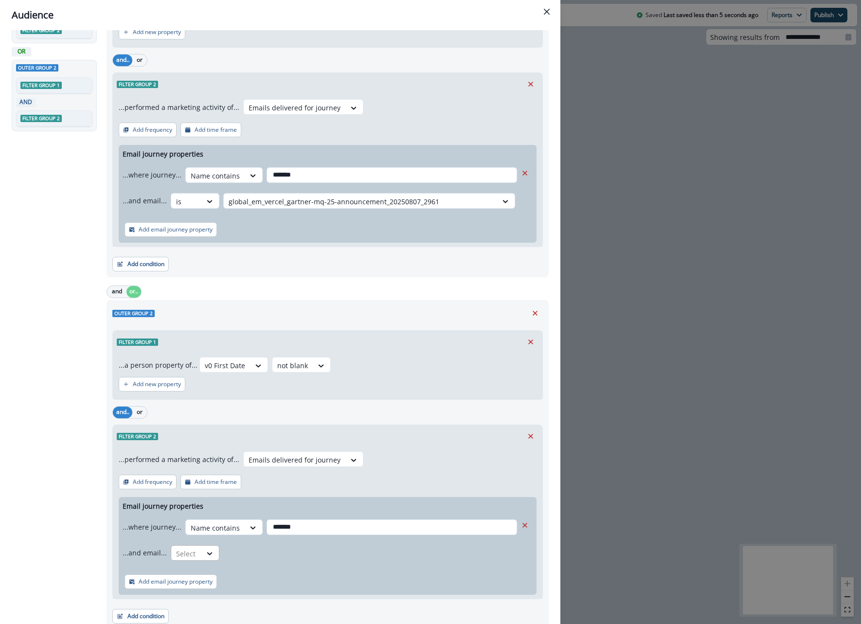
type input "*******"
click at [196, 536] on div "Select" at bounding box center [215, 528] width 59 height 16
click at [195, 593] on div "is" at bounding box center [213, 593] width 91 height 18
click at [253, 556] on div at bounding box center [361, 553] width 264 height 12
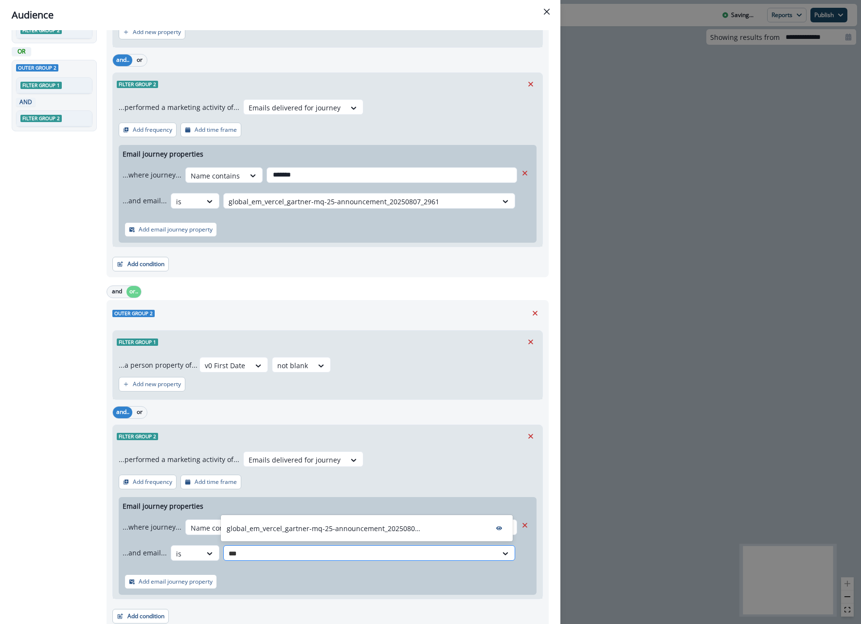
type input "****"
click at [271, 530] on p "global_em_vercel_gartner-mq-25-announcement_20250807_2961" at bounding box center [324, 528] width 194 height 10
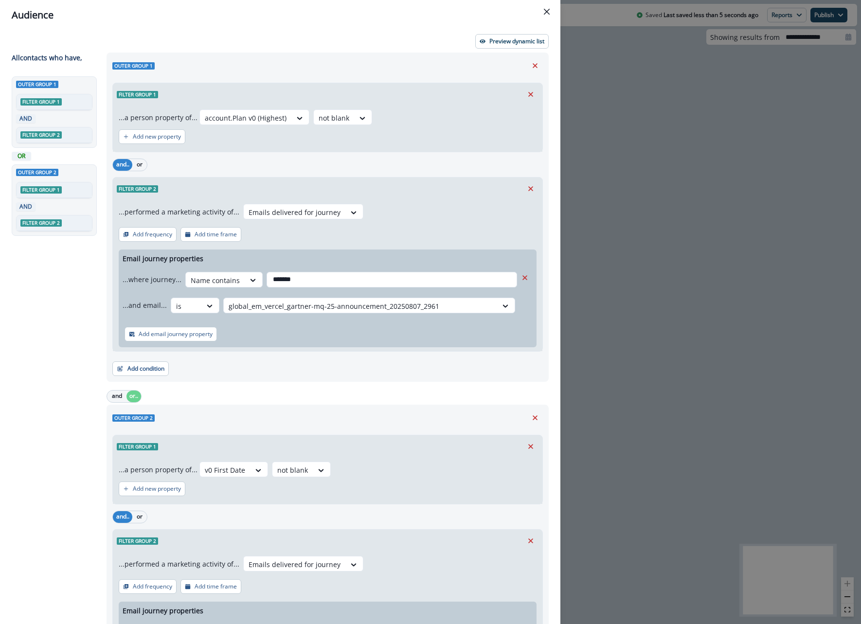
scroll to position [144, 0]
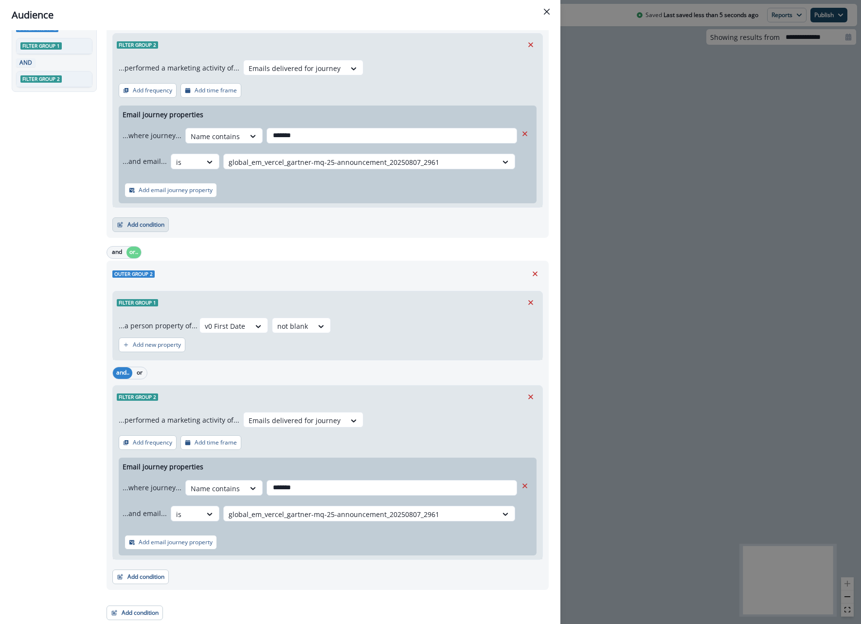
click at [146, 227] on button "Add condition" at bounding box center [140, 224] width 56 height 15
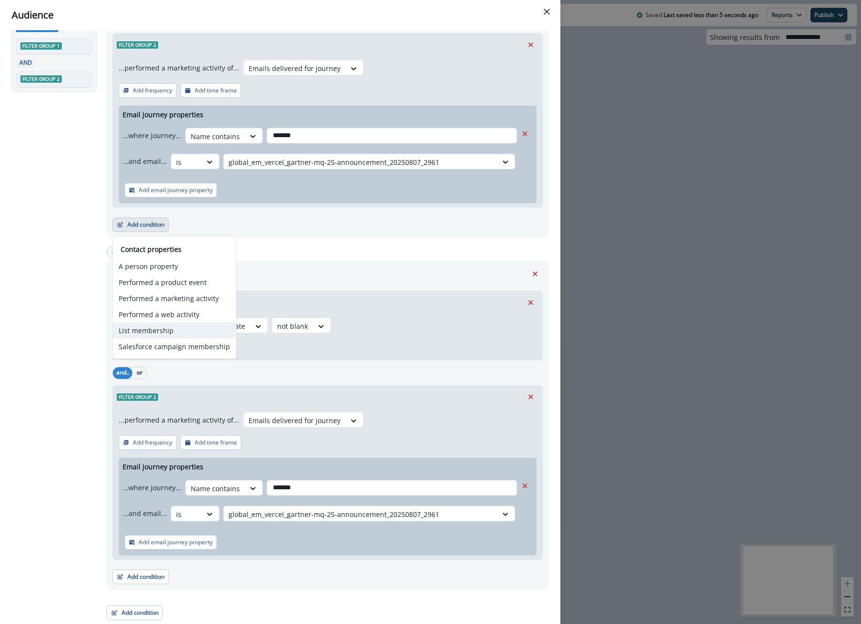
click at [149, 327] on button "List membership" at bounding box center [174, 330] width 123 height 16
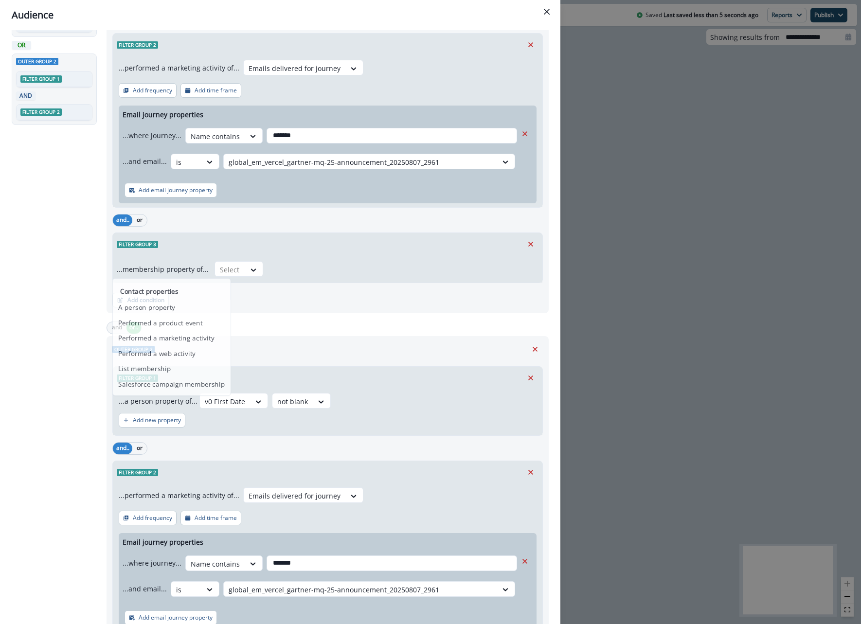
scroll to position [177, 0]
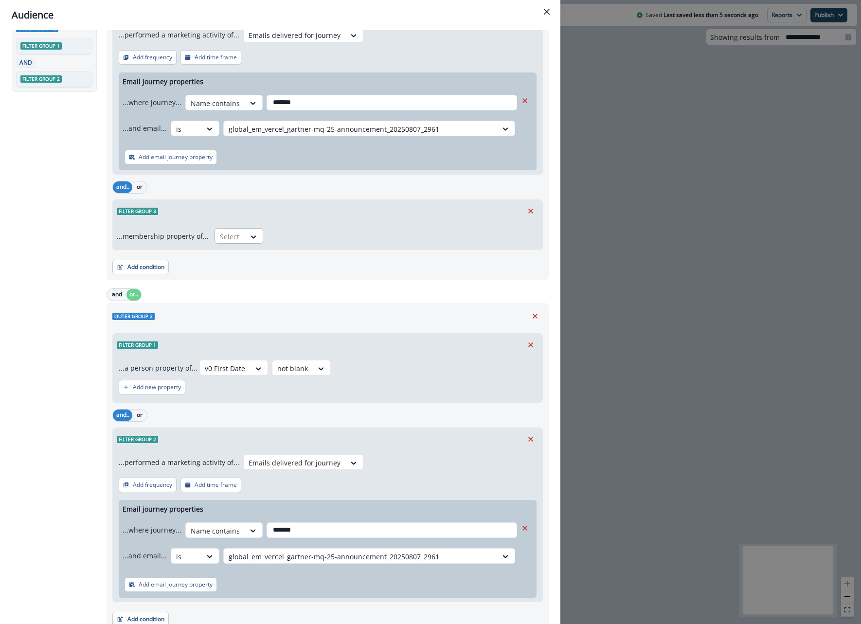
click at [215, 232] on div "Select" at bounding box center [230, 237] width 30 height 16
click at [255, 282] on div "not in" at bounding box center [235, 276] width 49 height 18
click at [285, 241] on div at bounding box center [394, 236] width 241 height 12
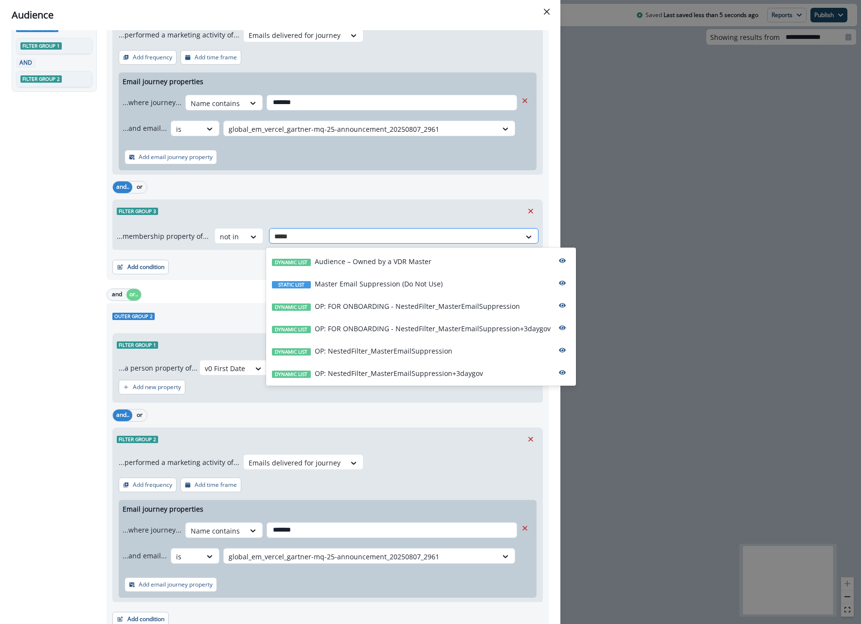
type input "******"
click at [360, 295] on div "Dynamic list OP: FOR ONBOARDING - NestedFilter_MasterEmailSuppression" at bounding box center [421, 305] width 310 height 22
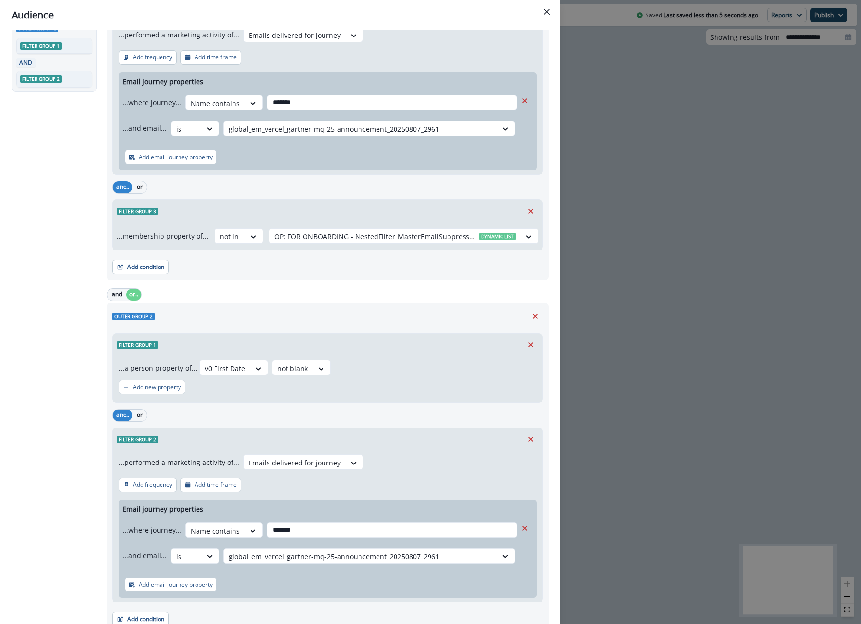
scroll to position [219, 0]
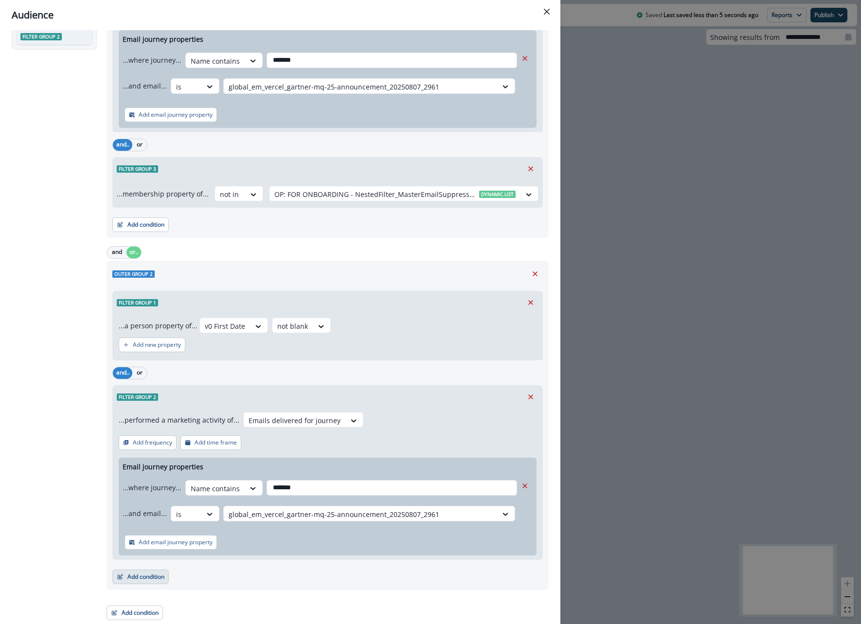
click at [148, 573] on button "Add condition" at bounding box center [140, 576] width 56 height 15
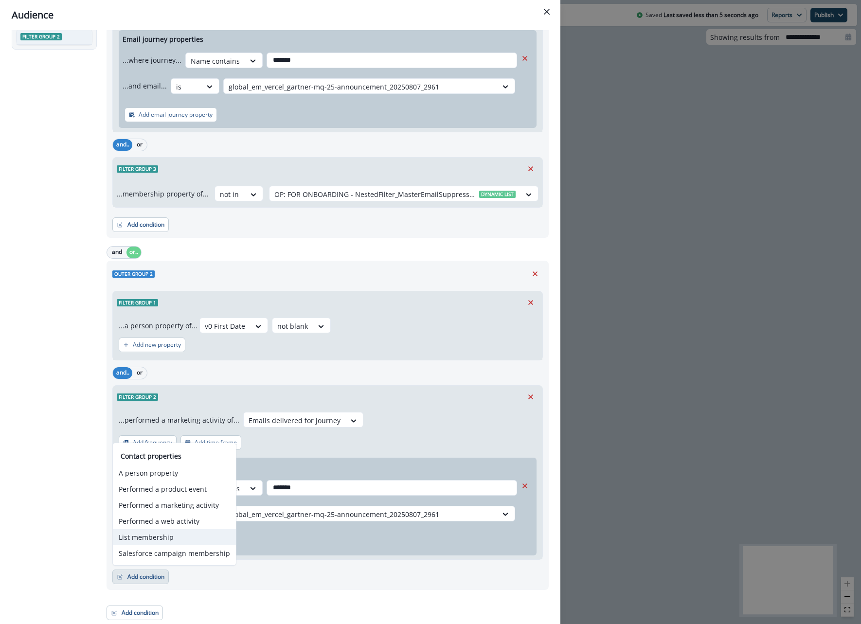
click at [153, 538] on button "List membership" at bounding box center [174, 537] width 123 height 16
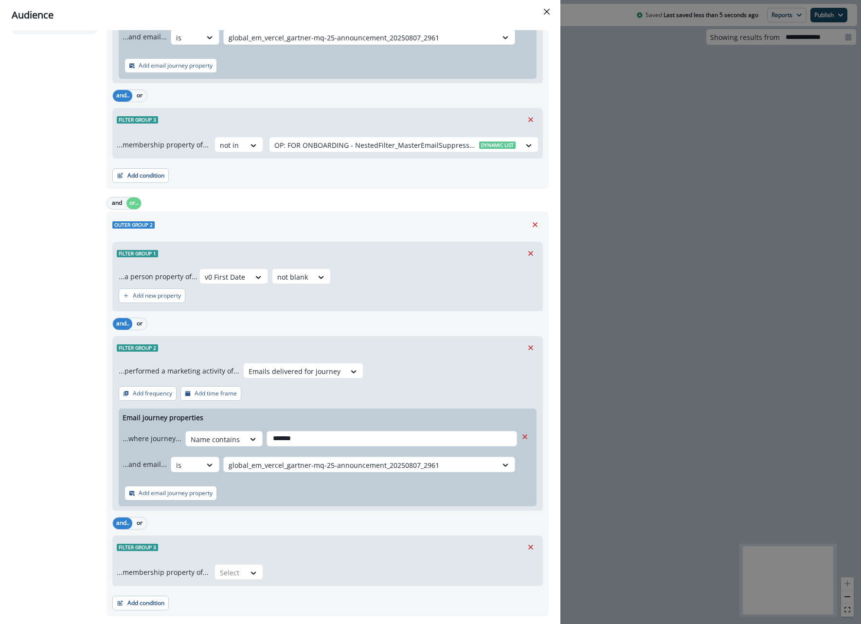
scroll to position [274, 0]
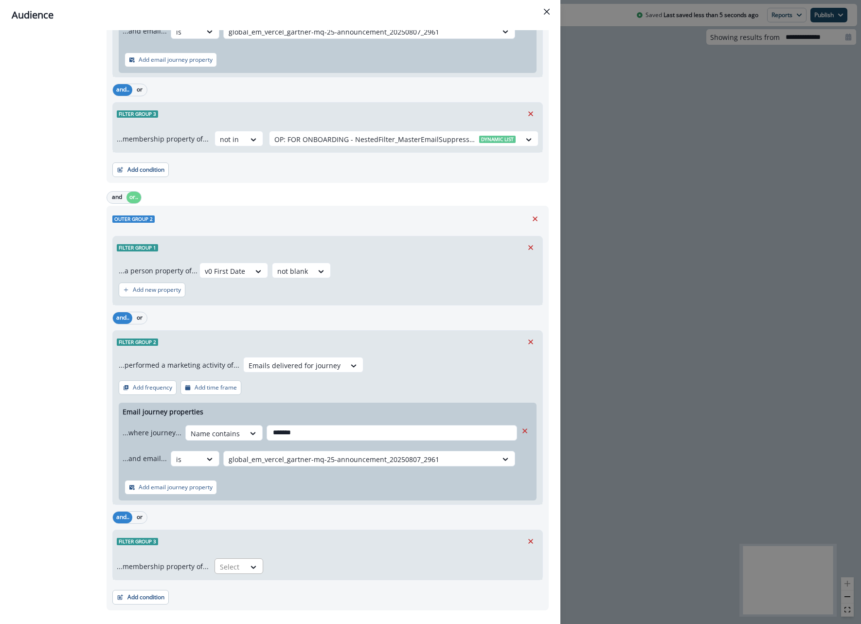
click at [236, 564] on div at bounding box center [230, 567] width 20 height 12
click at [232, 608] on div "not in" at bounding box center [235, 607] width 49 height 18
click at [285, 574] on div "Select" at bounding box center [394, 567] width 251 height 16
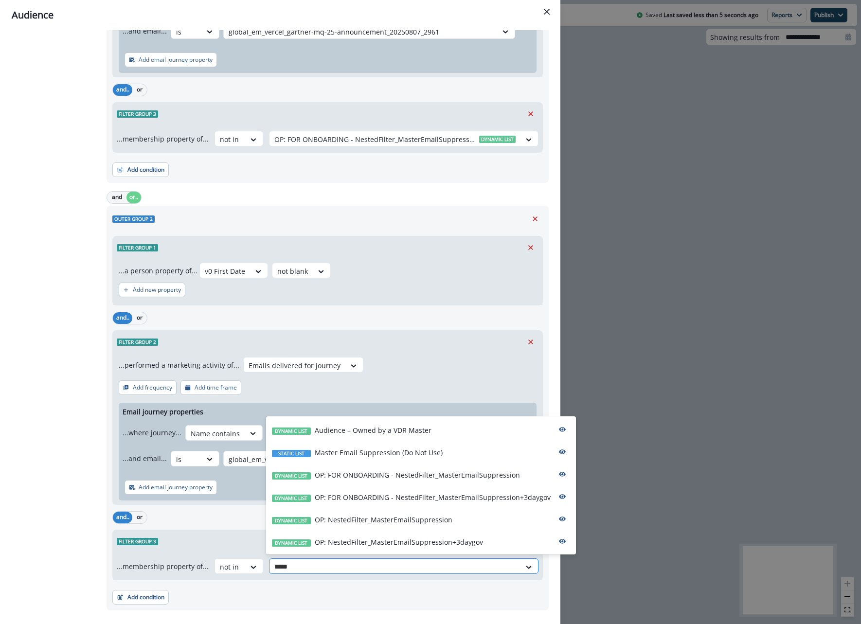
type input "******"
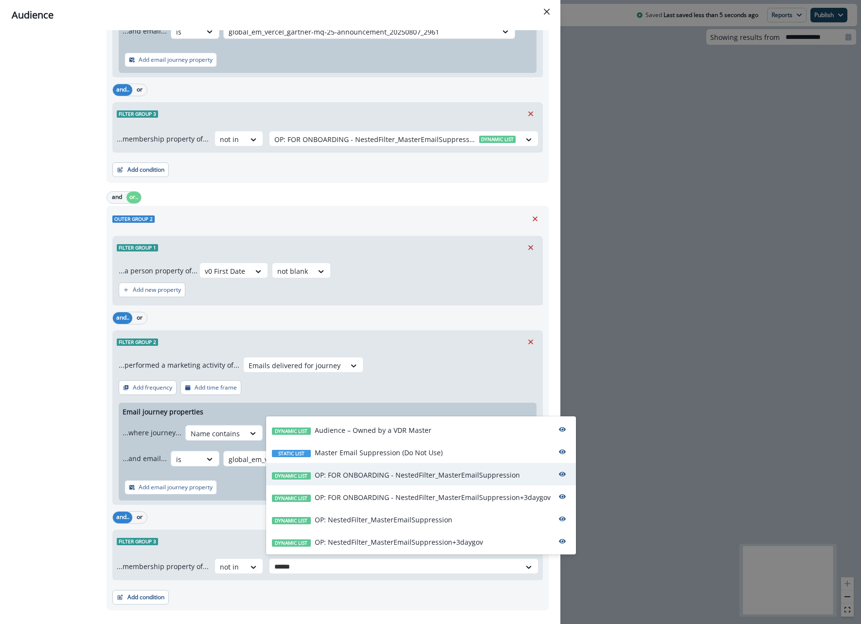
click at [354, 476] on p "OP: FOR ONBOARDING - NestedFilter_MasterEmailSuppression" at bounding box center [417, 475] width 205 height 10
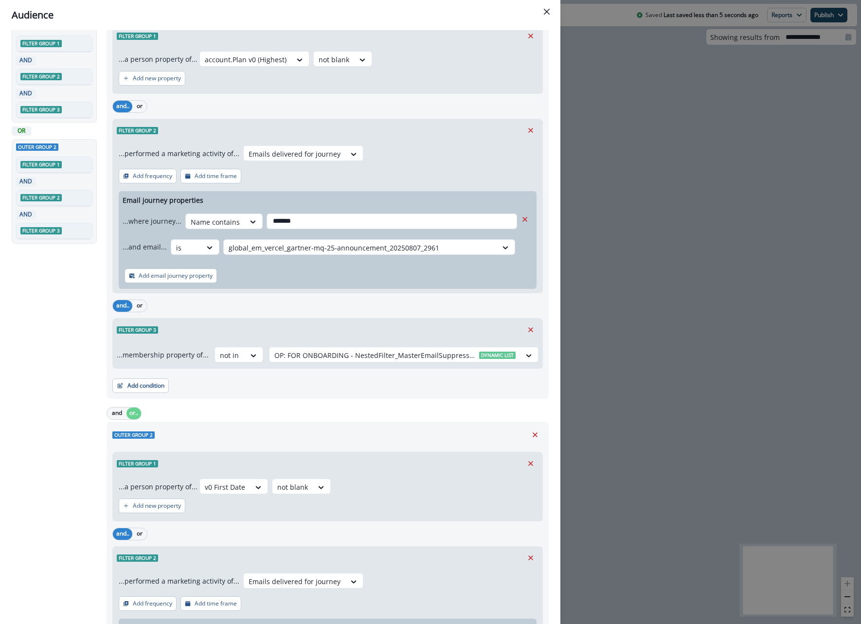
scroll to position [0, 0]
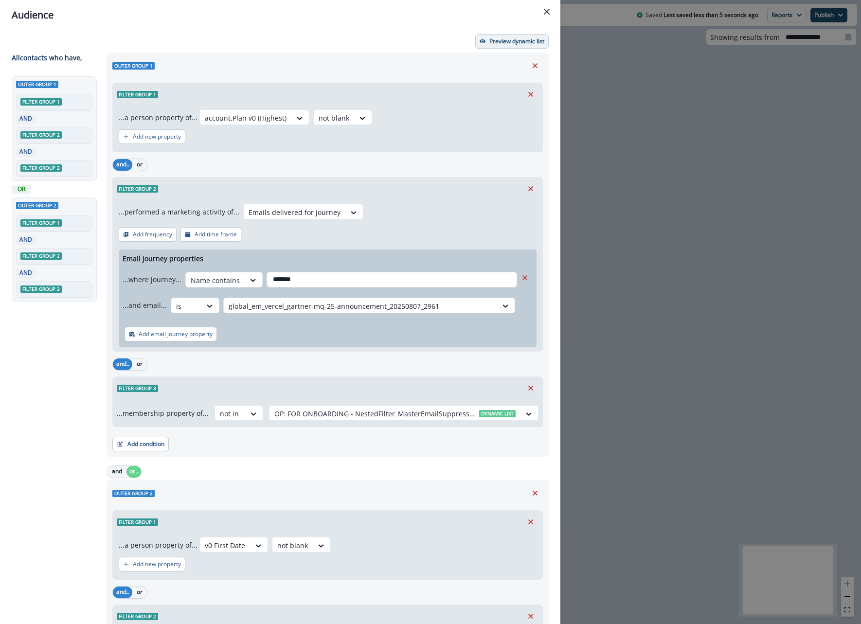
click at [486, 46] on button "Preview dynamic list" at bounding box center [511, 41] width 73 height 15
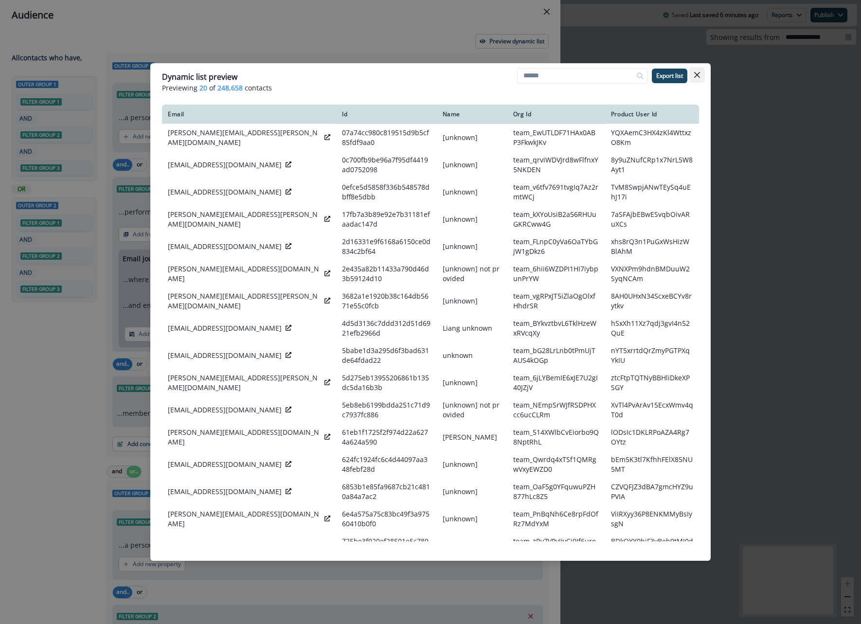
click at [699, 78] on button "Close" at bounding box center [697, 75] width 16 height 16
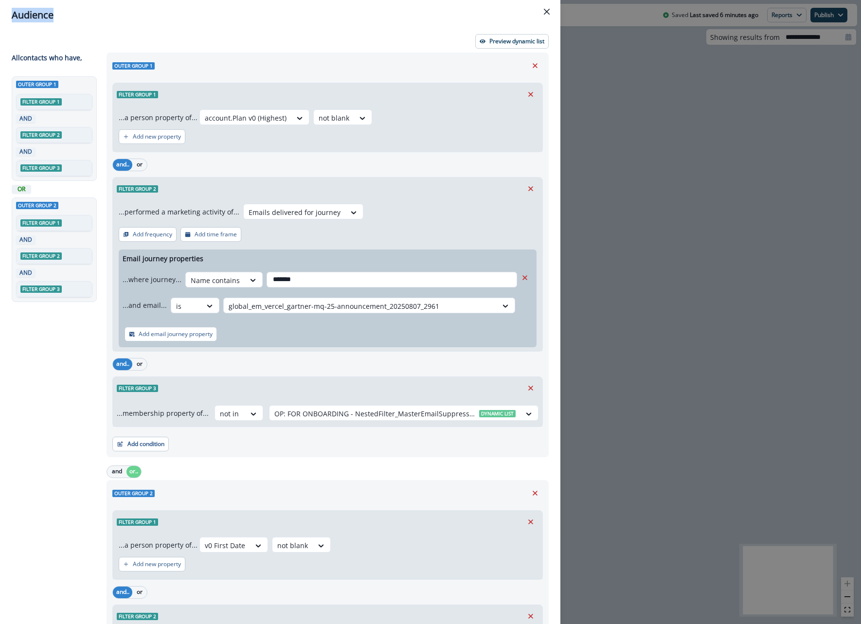
click at [699, 78] on div "Audience Preview dynamic list All contact s who have, Outer group 1 Filter grou…" at bounding box center [430, 312] width 861 height 624
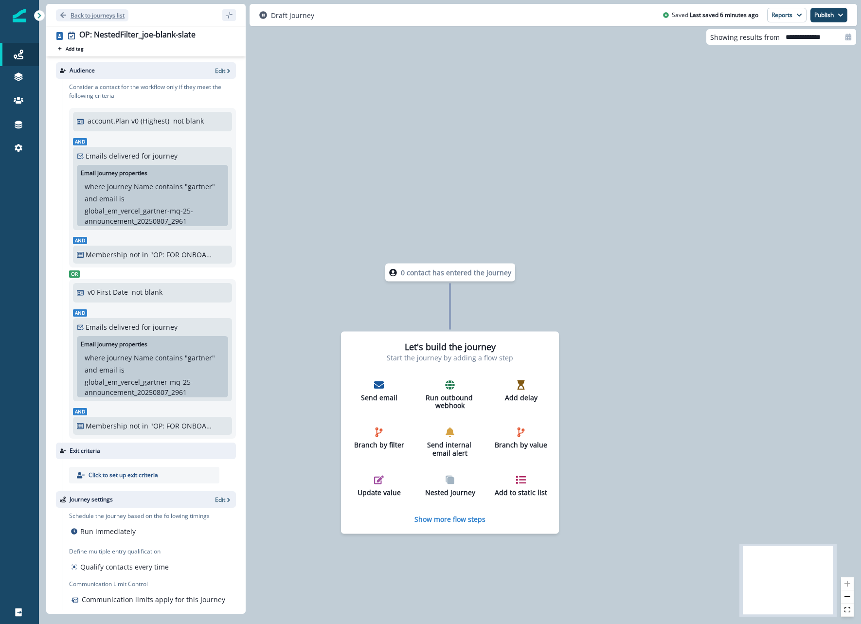
click at [114, 14] on p "Back to journeys list" at bounding box center [97, 15] width 54 height 8
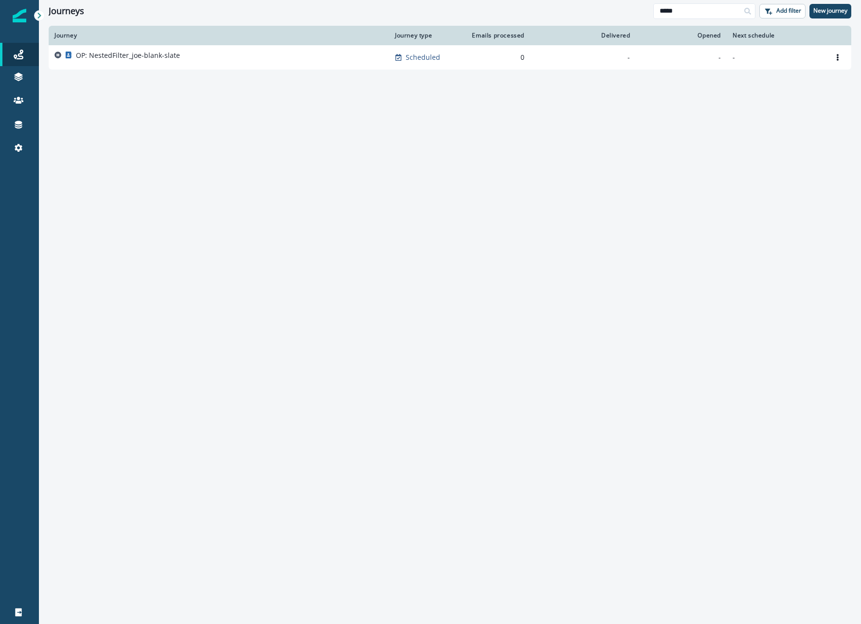
click at [667, 20] on div "Journeys ***** Add filter New journey" at bounding box center [450, 11] width 822 height 22
click at [668, 14] on input "*****" at bounding box center [704, 11] width 102 height 16
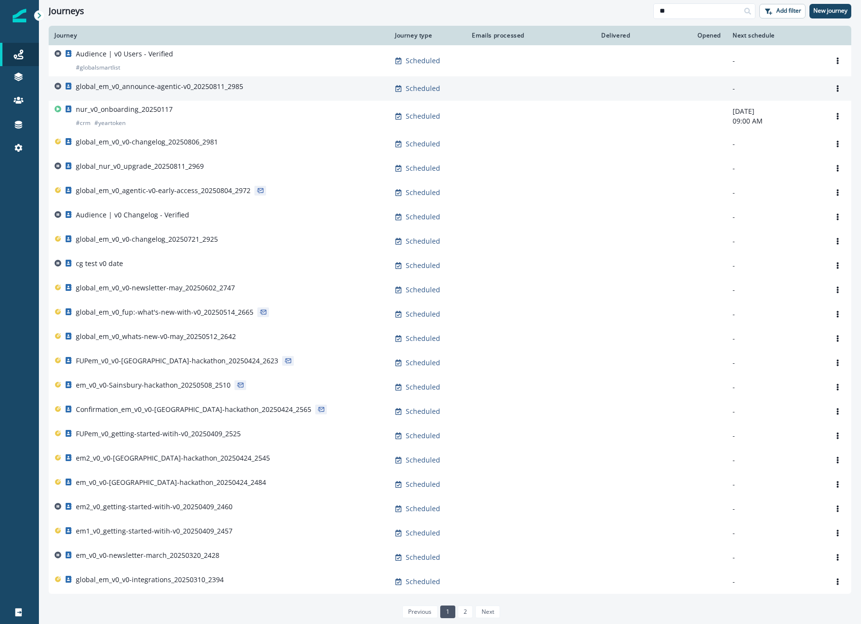
type input "**"
click at [138, 83] on p "global_em_v0_announce-agentic-v0_20250811_2985" at bounding box center [159, 87] width 167 height 10
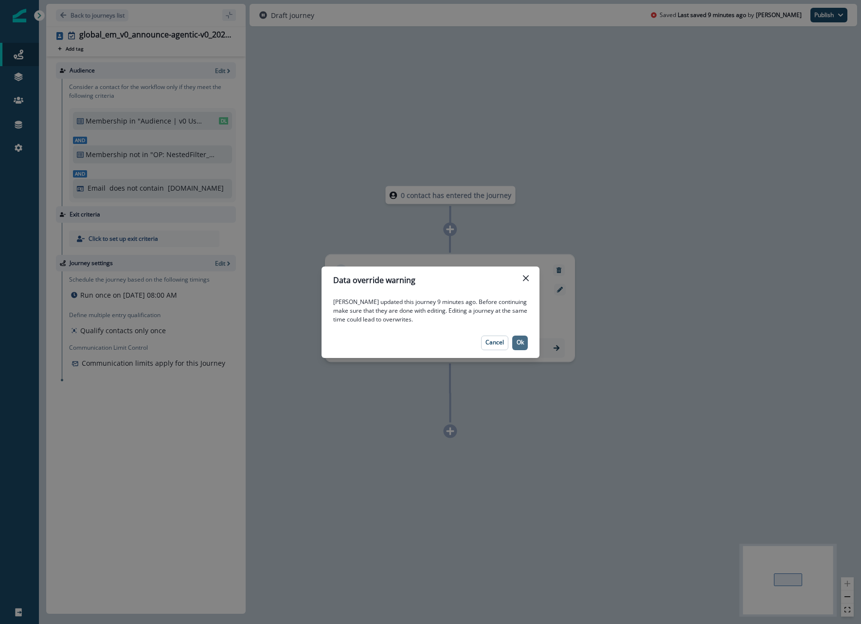
click at [517, 339] on p "Ok" at bounding box center [519, 342] width 7 height 7
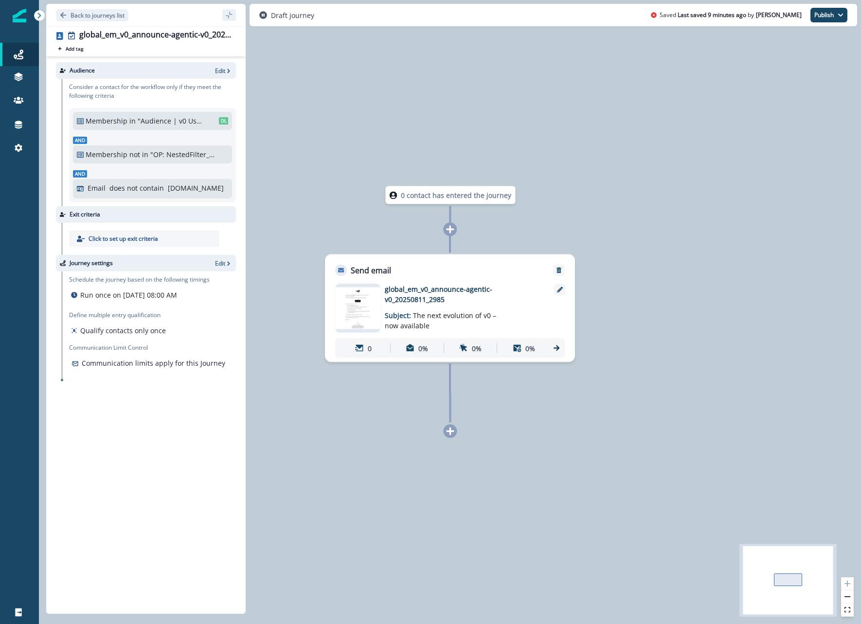
click at [450, 294] on p "global_em_v0_announce-agentic-v0_20250811_2985" at bounding box center [463, 294] width 156 height 20
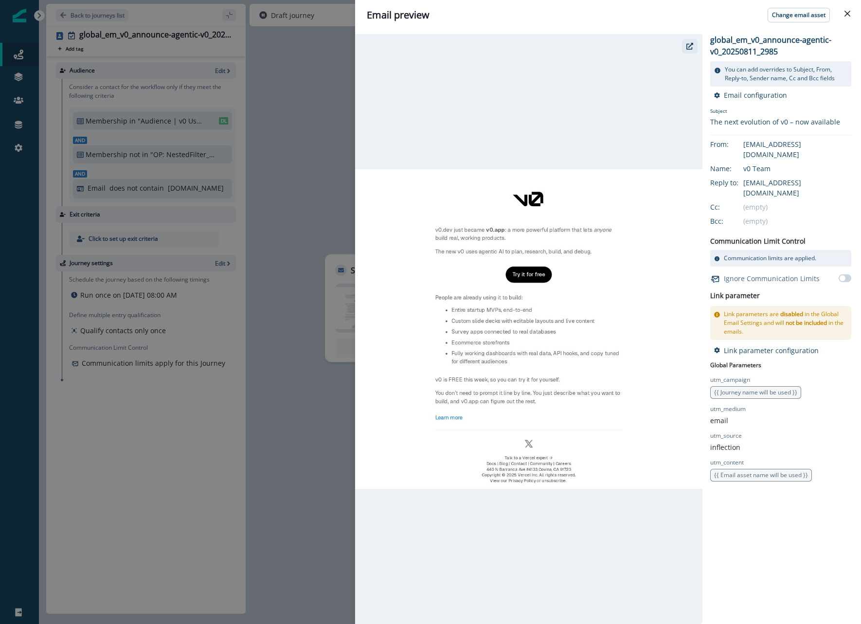
click at [688, 50] on button "button" at bounding box center [690, 46] width 16 height 15
click at [347, 101] on div "Email preview Change email asset global_em_v0_announce-agentic-v0_20250811_2985…" at bounding box center [430, 312] width 861 height 624
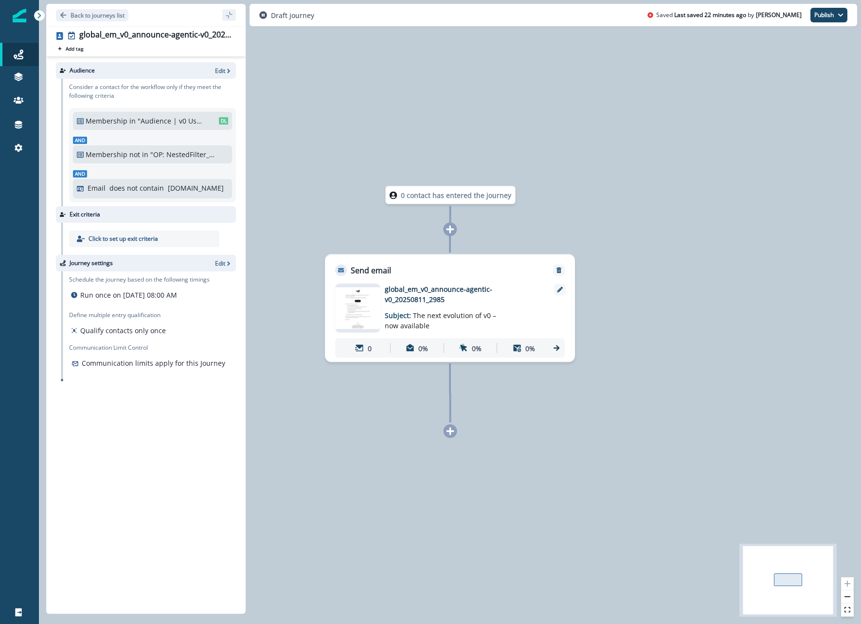
click at [226, 75] on div "Audience Edit" at bounding box center [146, 70] width 180 height 17
click at [225, 72] on icon "button" at bounding box center [228, 71] width 7 height 7
click at [461, 301] on p "global_em_v0_announce-agentic-v0_20250811_2985" at bounding box center [463, 294] width 156 height 20
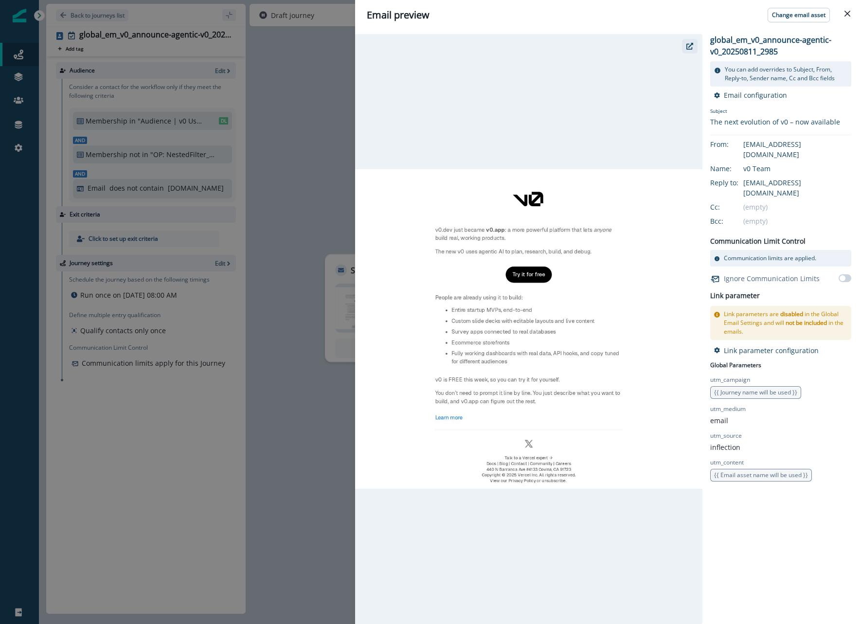
click at [690, 43] on icon "button" at bounding box center [689, 46] width 7 height 7
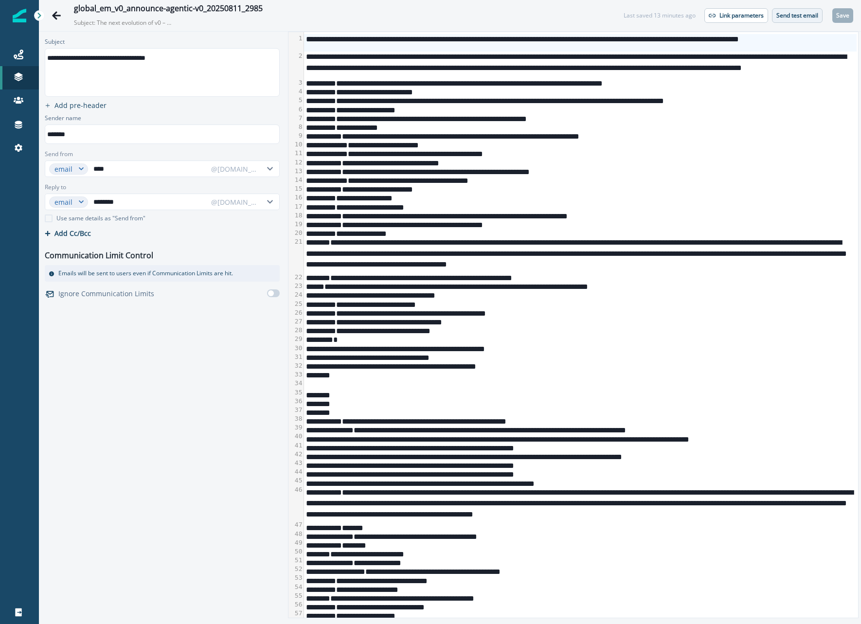
click at [792, 19] on p "Send test email" at bounding box center [797, 15] width 42 height 7
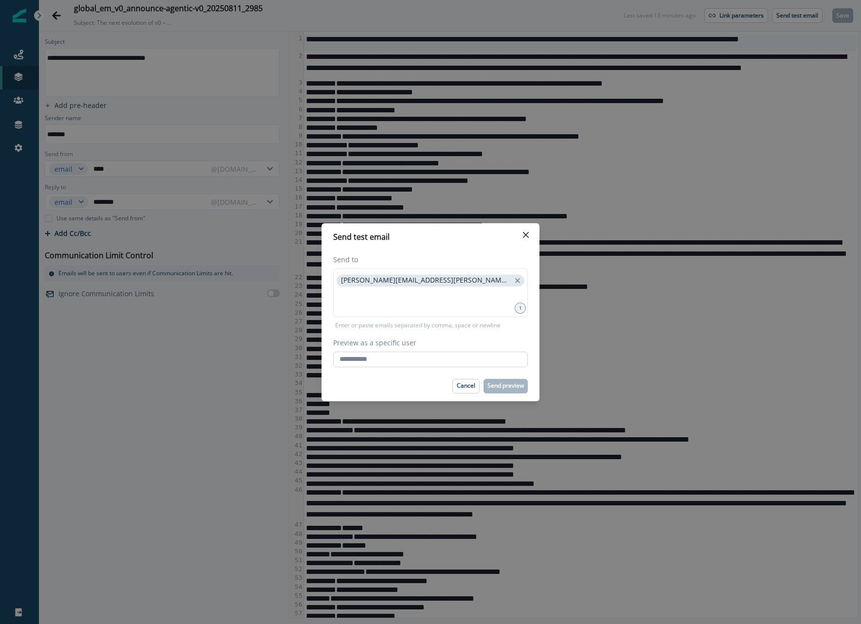
click at [474, 353] on input "Preview as a specific user" at bounding box center [430, 360] width 194 height 16
click at [0, 623] on com-1password-menu at bounding box center [0, 624] width 0 height 0
type input "**********"
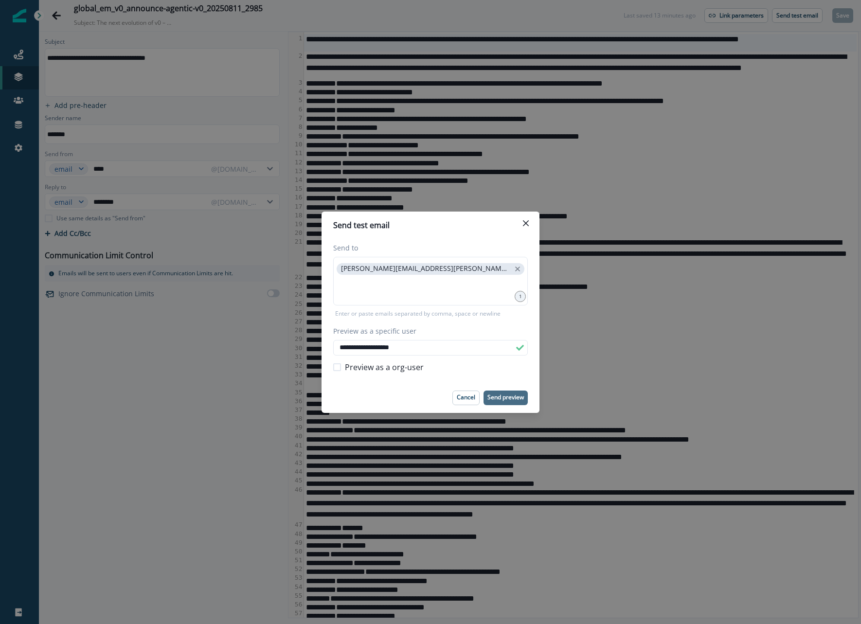
click at [502, 394] on p "Send preview" at bounding box center [505, 397] width 36 height 7
click at [523, 222] on icon "Close" at bounding box center [526, 223] width 6 height 6
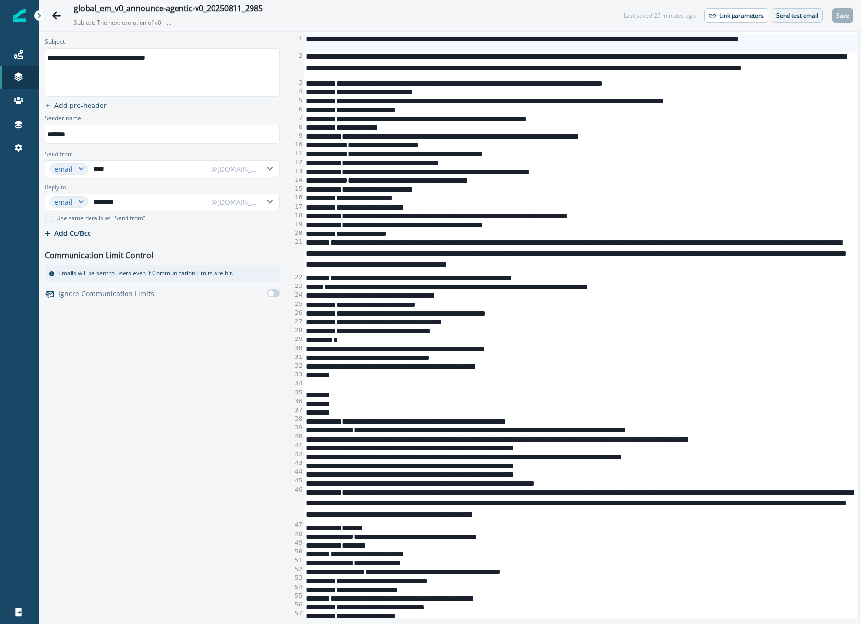
click at [776, 19] on button "Send test email" at bounding box center [797, 15] width 51 height 15
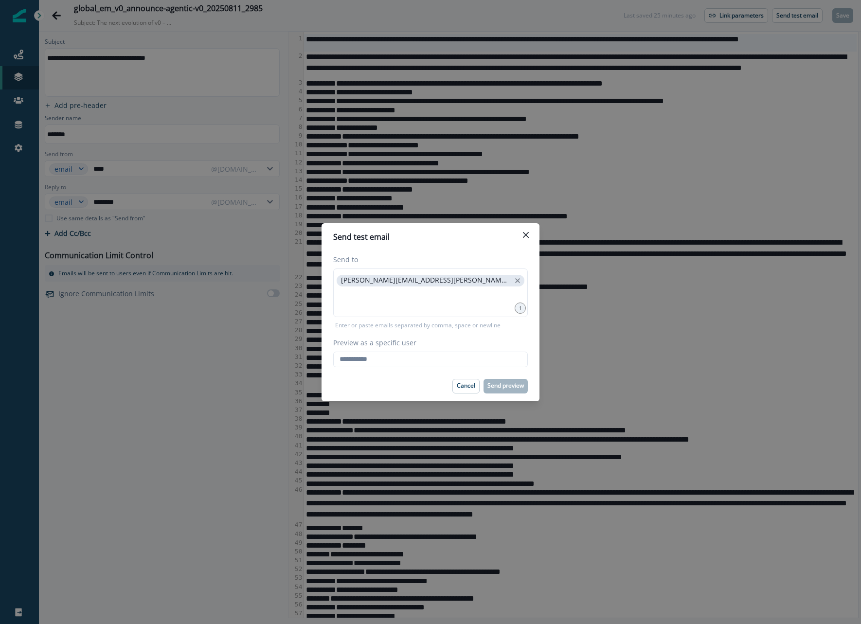
click at [454, 374] on footer "Cancel Send preview" at bounding box center [430, 386] width 218 height 30
click at [454, 363] on input "Preview as a specific user" at bounding box center [430, 360] width 194 height 16
type input "**********"
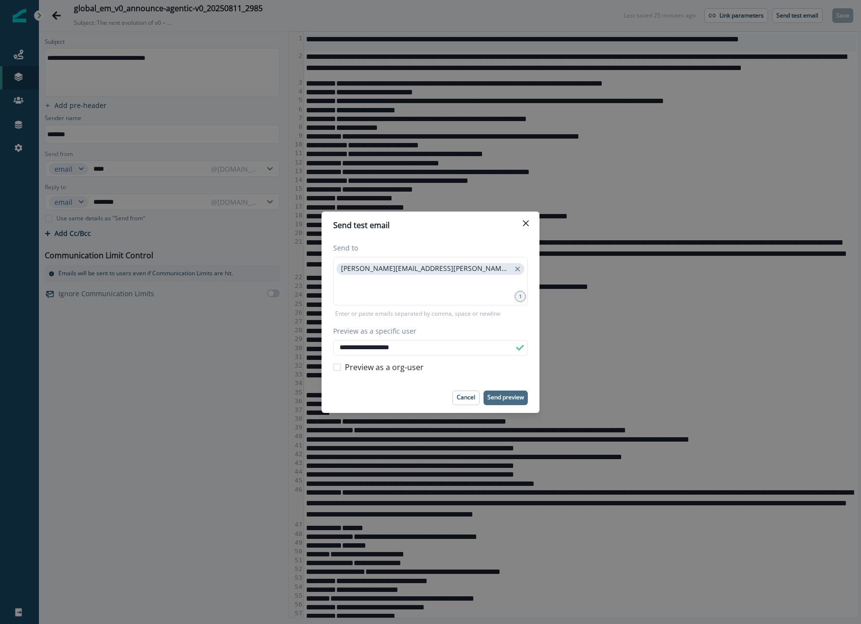
click at [500, 394] on p "Send preview" at bounding box center [505, 397] width 36 height 7
click at [526, 224] on icon "Close" at bounding box center [526, 223] width 6 height 6
